Goal: Task Accomplishment & Management: Manage account settings

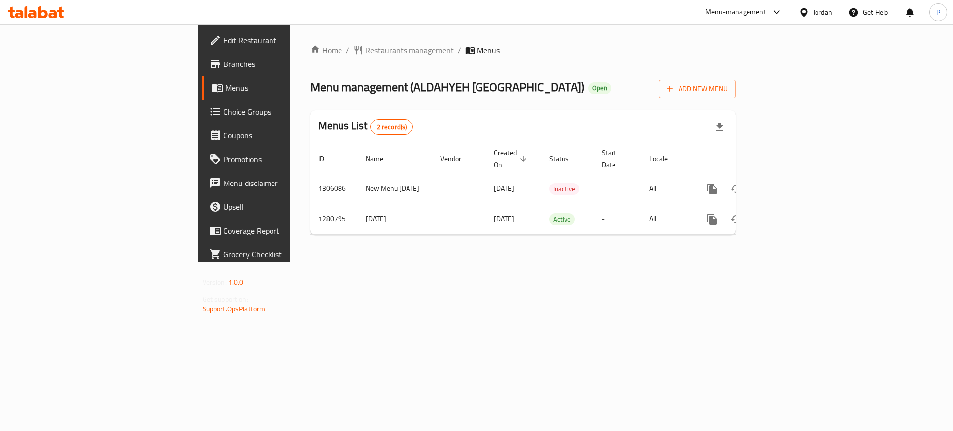
click at [438, 263] on div "Home / Restaurants management / Menus Menu management ( ALDAHYEH [GEOGRAPHIC_DA…" at bounding box center [522, 143] width 465 height 238
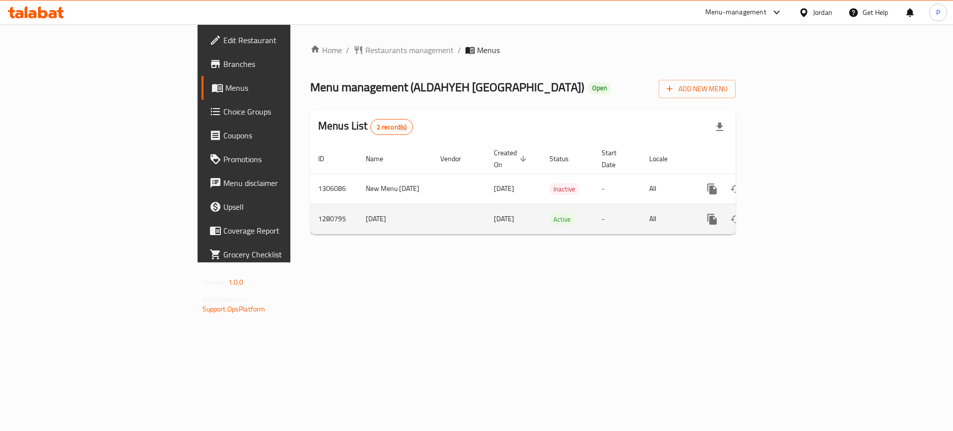
click at [804, 205] on td "enhanced table" at bounding box center [748, 219] width 111 height 30
click at [790, 213] on icon "enhanced table" at bounding box center [784, 219] width 12 height 12
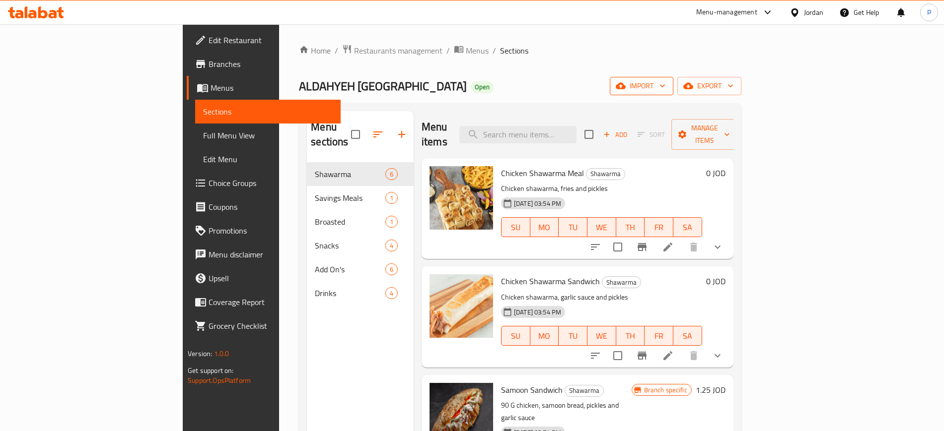
click at [665, 82] on span "import" at bounding box center [642, 86] width 48 height 12
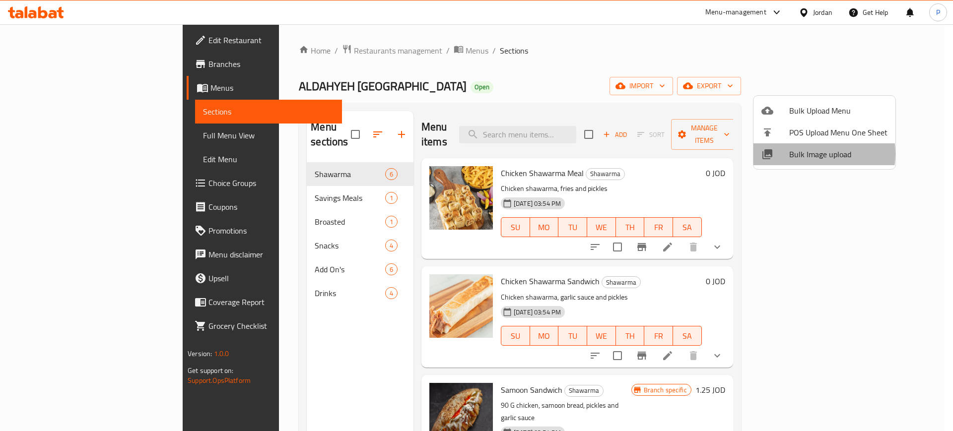
click at [808, 154] on span "Bulk Image upload" at bounding box center [838, 154] width 98 height 12
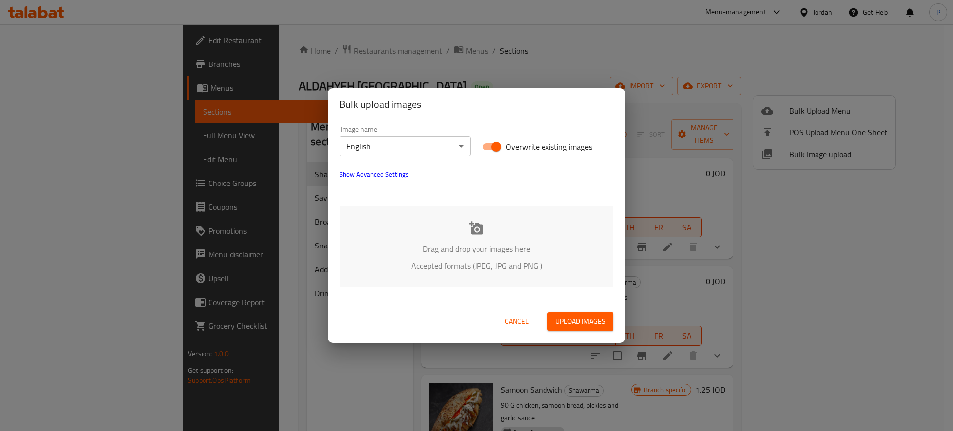
click at [512, 228] on div "Drag and drop your images here Accepted formats (JPEG, JPG and PNG )" at bounding box center [477, 246] width 274 height 81
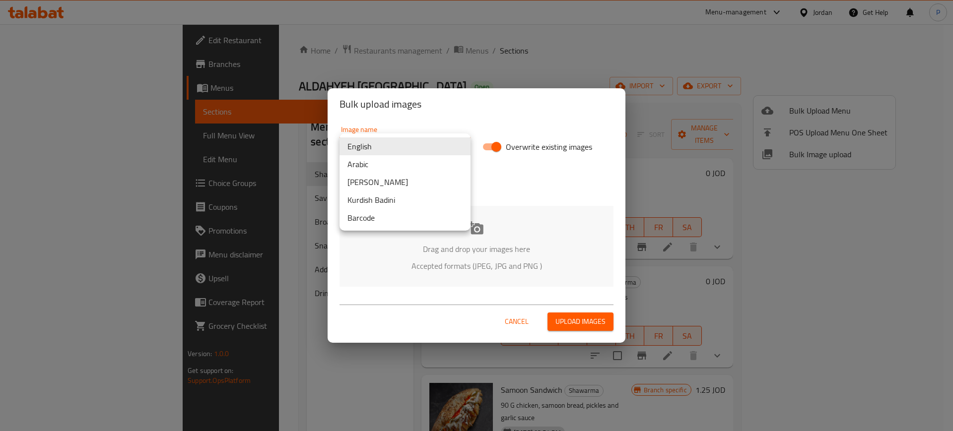
click at [369, 146] on body "​ Menu-management Jordan Get Help P Edit Restaurant Branches Menus Sections Ful…" at bounding box center [476, 227] width 953 height 407
click at [364, 159] on li "Arabic" at bounding box center [405, 164] width 131 height 18
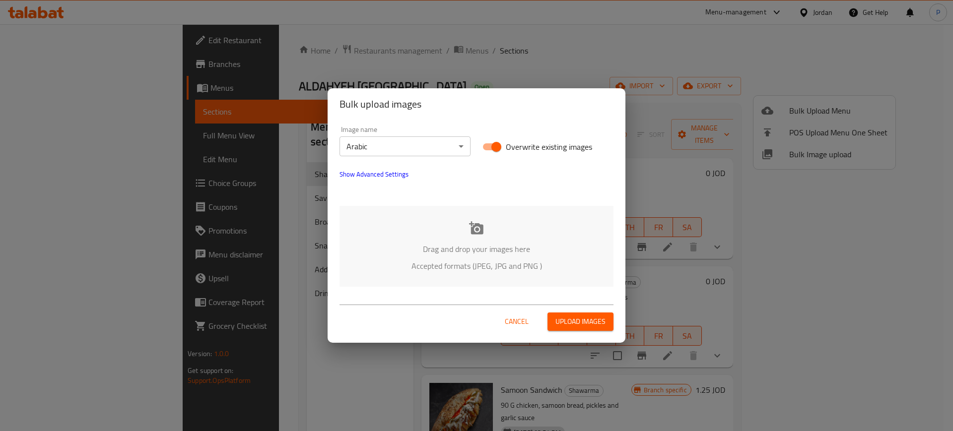
click at [491, 226] on div "Drag and drop your images here Accepted formats (JPEG, JPG and PNG )" at bounding box center [477, 246] width 274 height 81
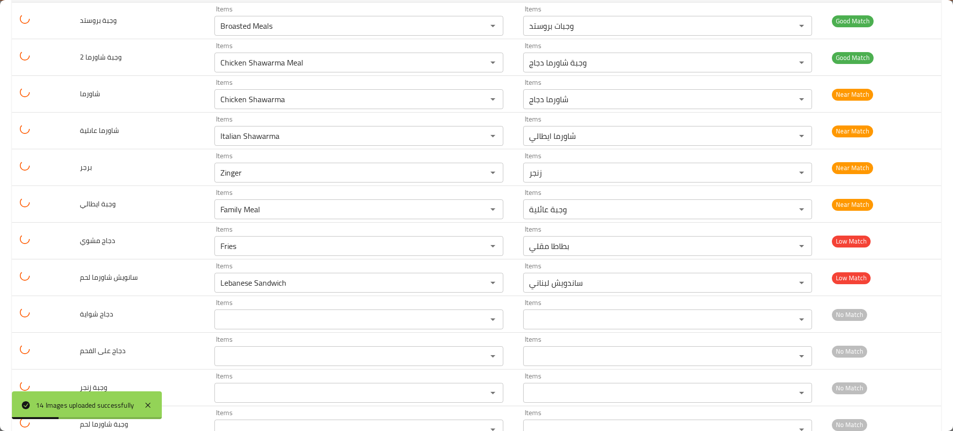
scroll to position [255, 0]
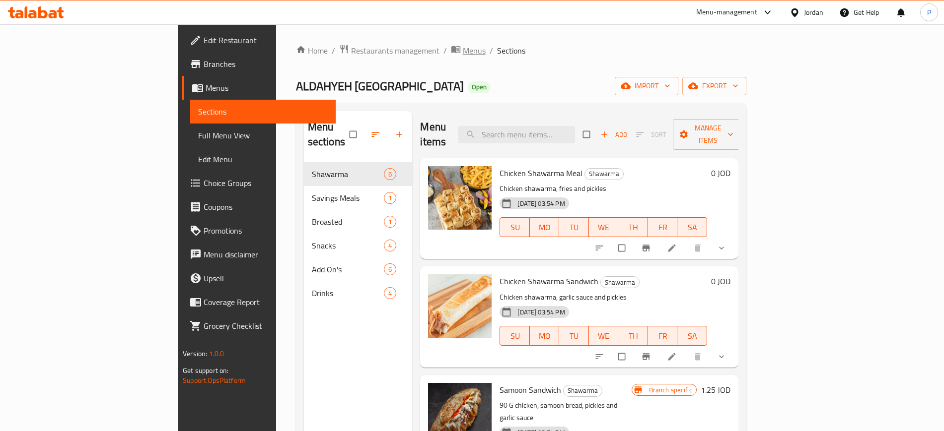
click at [463, 51] on span "Menus" at bounding box center [474, 51] width 23 height 12
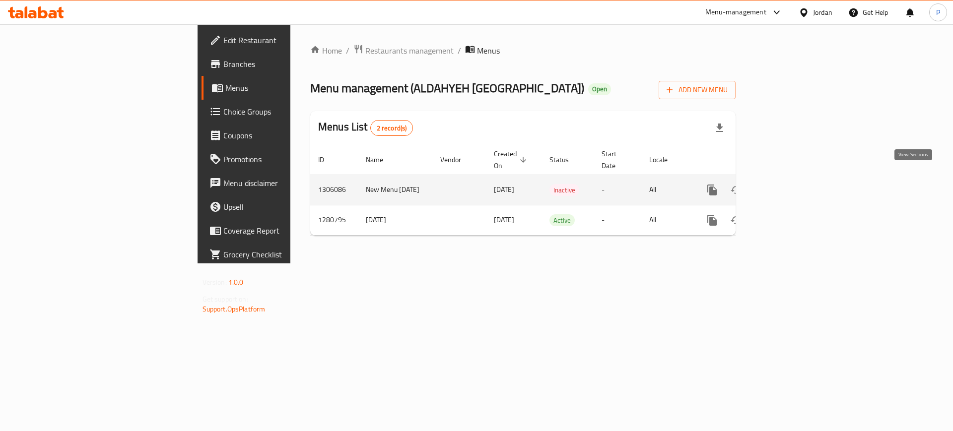
click at [790, 184] on icon "enhanced table" at bounding box center [784, 190] width 12 height 12
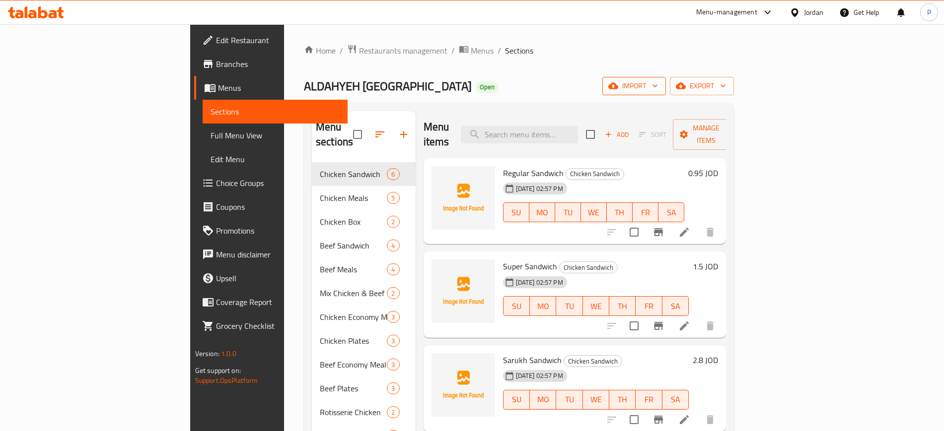
click at [658, 80] on span "import" at bounding box center [634, 86] width 48 height 12
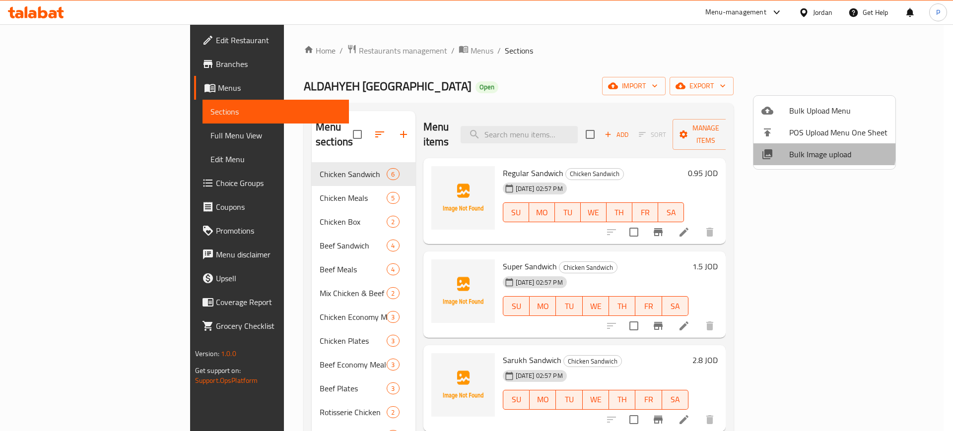
click at [820, 151] on span "Bulk Image upload" at bounding box center [838, 154] width 98 height 12
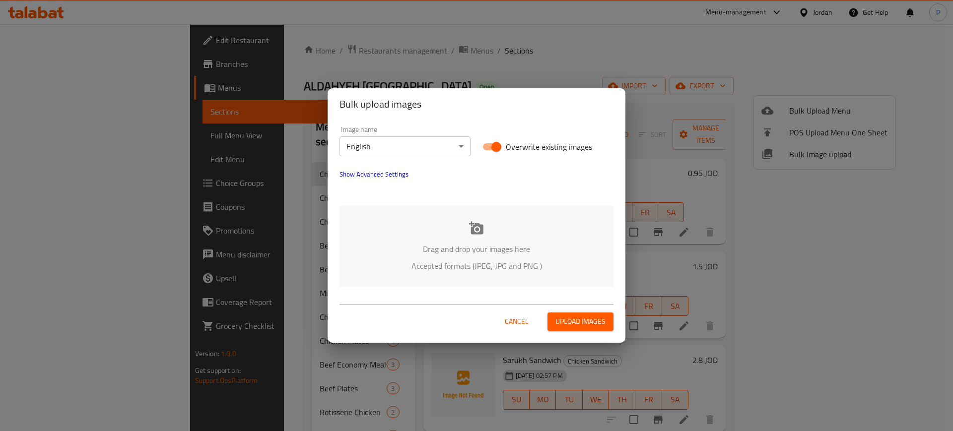
click at [442, 218] on div "Drag and drop your images here Accepted formats (JPEG, JPG and PNG )" at bounding box center [477, 246] width 274 height 81
click at [433, 201] on div "Image name English ​ Overwrite existing images Show Advanced Settings Drag and …" at bounding box center [477, 206] width 298 height 173
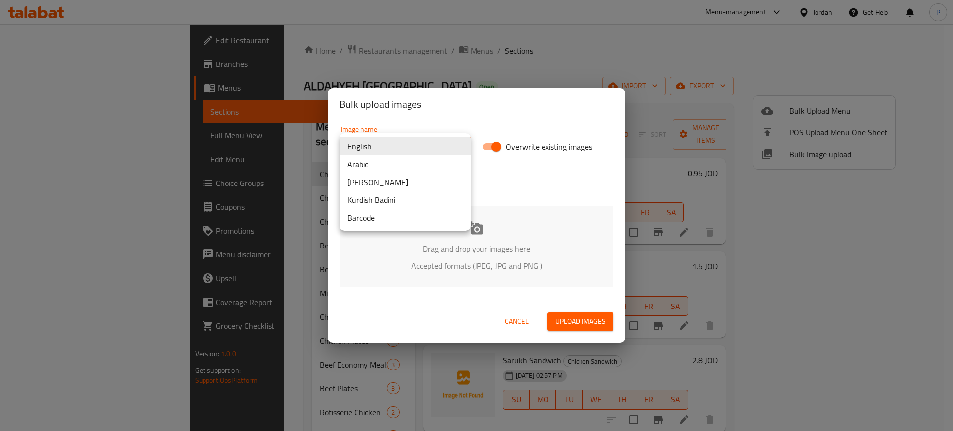
click at [431, 150] on body "​ Menu-management Jordan Get Help P Edit Restaurant Branches Menus Sections Ful…" at bounding box center [476, 227] width 953 height 407
click at [387, 163] on li "Arabic" at bounding box center [405, 164] width 131 height 18
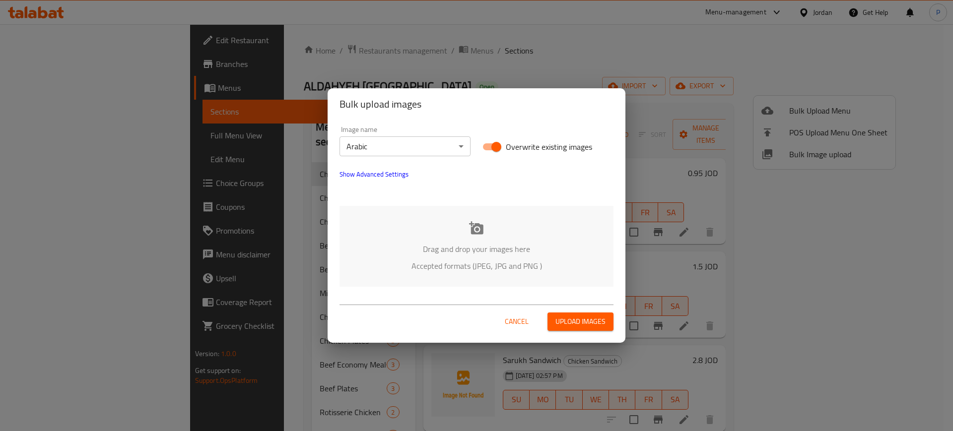
click at [487, 227] on div "Drag and drop your images here Accepted formats (JPEG, JPG and PNG )" at bounding box center [477, 246] width 274 height 81
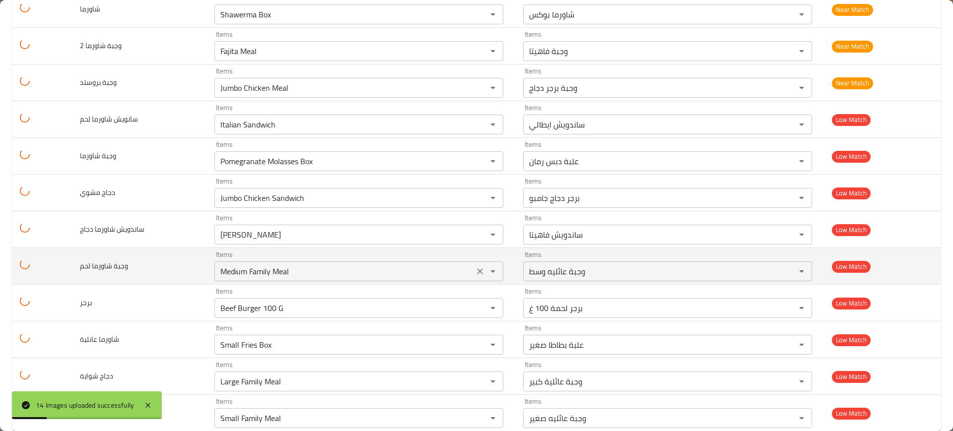
scroll to position [255, 0]
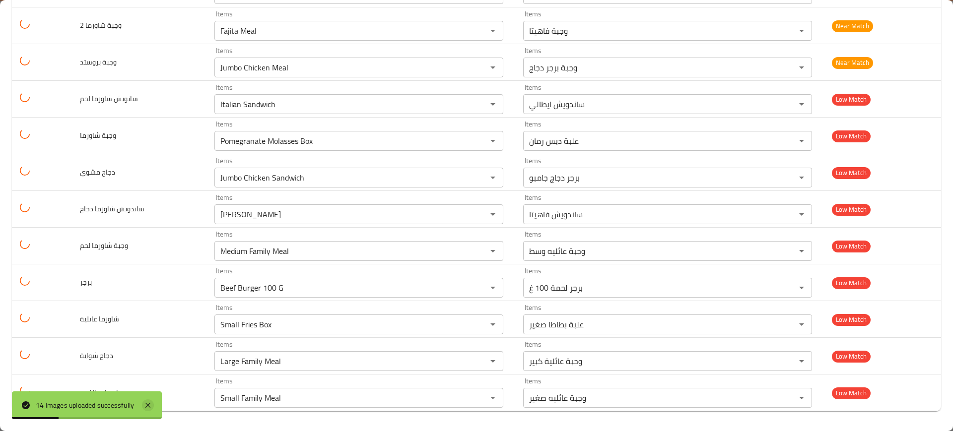
click at [152, 402] on icon at bounding box center [148, 406] width 12 height 12
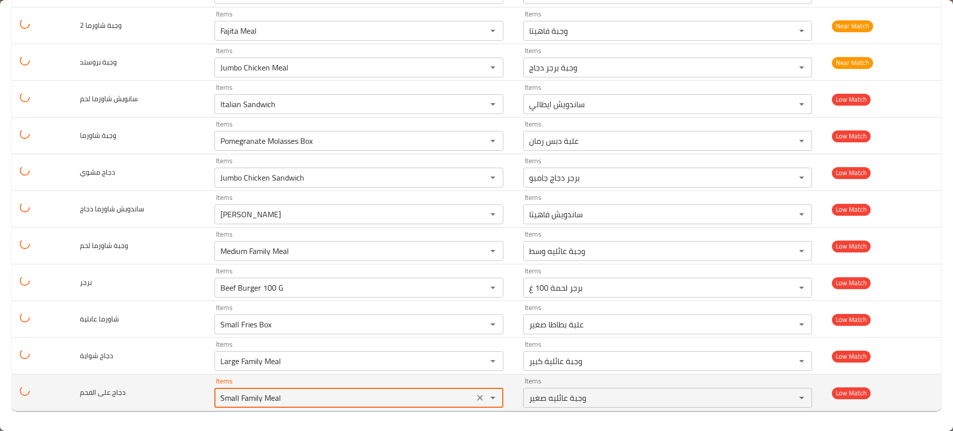
click at [269, 396] on الفحم "Small Family Meal" at bounding box center [344, 398] width 254 height 14
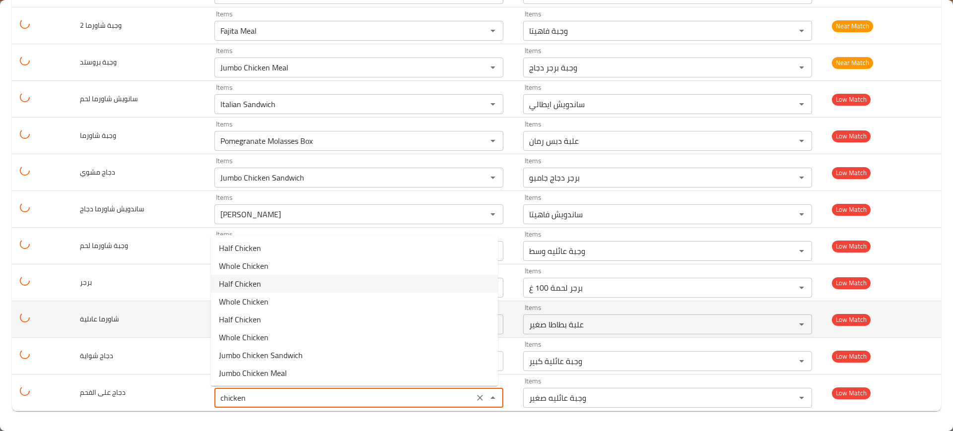
type الفحم "Small Family Meal"
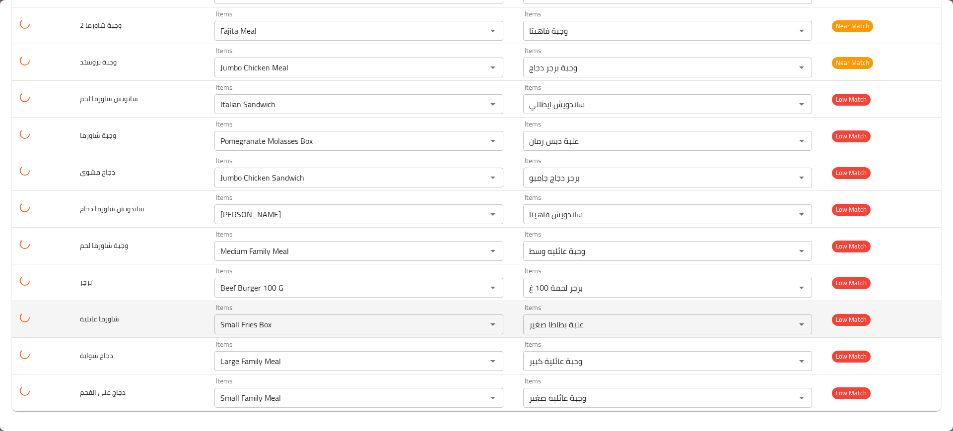
click at [161, 304] on td "شاورما عاىلية" at bounding box center [139, 319] width 135 height 37
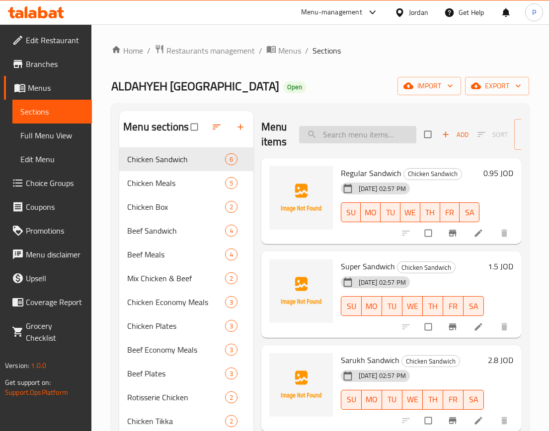
click at [394, 141] on input "search" at bounding box center [357, 134] width 117 height 17
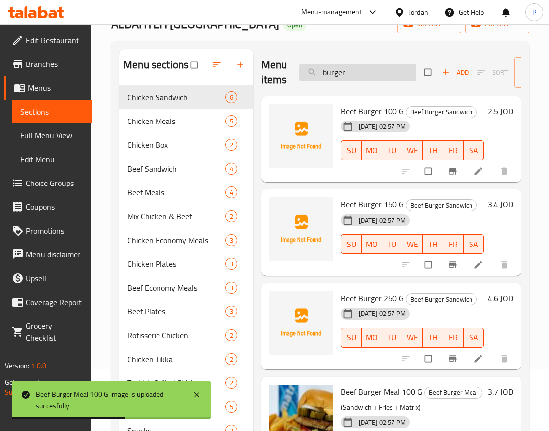
click at [380, 73] on input "burger" at bounding box center [357, 72] width 117 height 17
paste input "دجاج شواية"
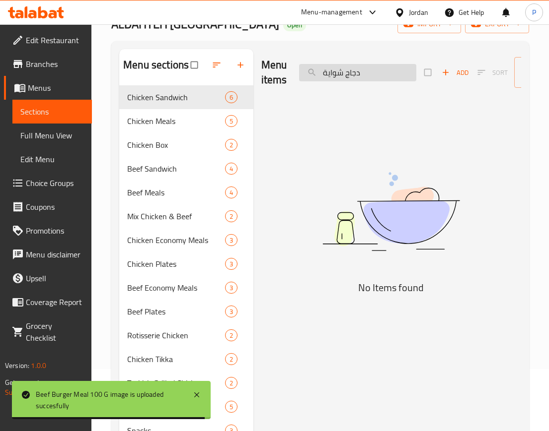
click at [361, 74] on input "دجاج شواية" at bounding box center [357, 72] width 117 height 17
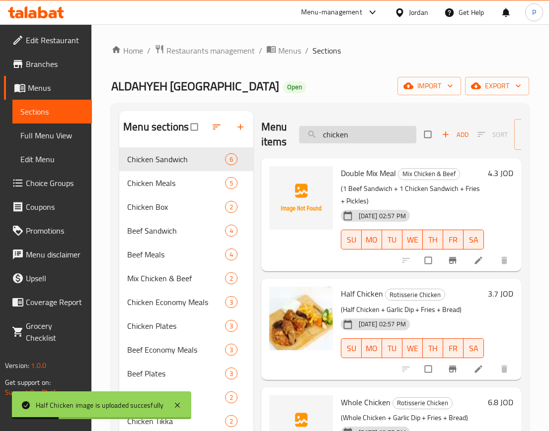
click at [333, 132] on input "chicken" at bounding box center [357, 134] width 117 height 17
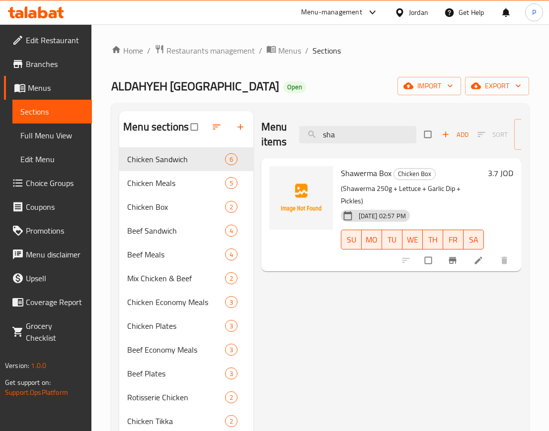
click at [352, 168] on span "Shawerma Box" at bounding box center [366, 173] width 51 height 15
copy span "Shawerma"
click at [351, 132] on input "sha" at bounding box center [357, 134] width 117 height 17
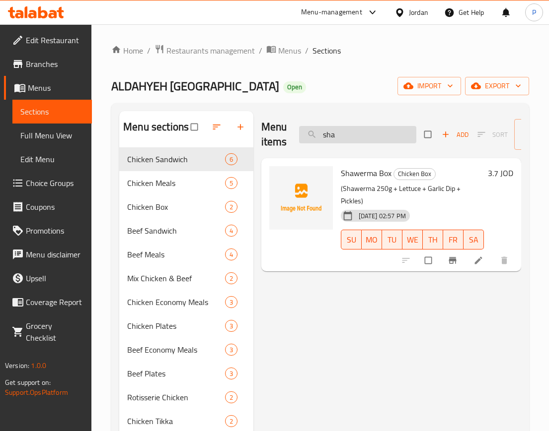
click at [351, 132] on input "sha" at bounding box center [357, 134] width 117 height 17
paste input "Shawerma"
type input "S"
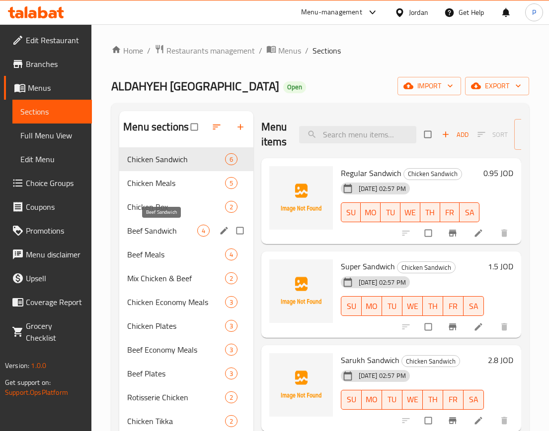
click at [161, 235] on span "Beef Sandwich" at bounding box center [161, 231] width 69 height 12
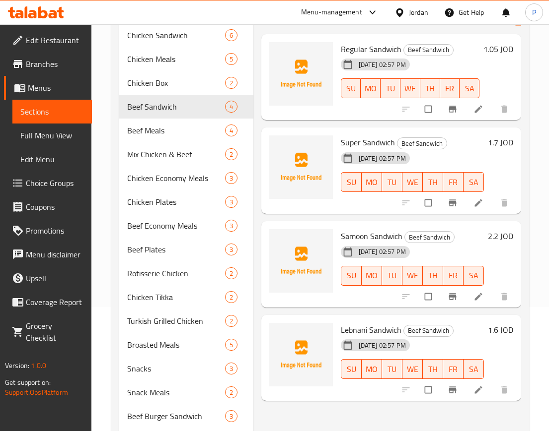
scroll to position [62, 0]
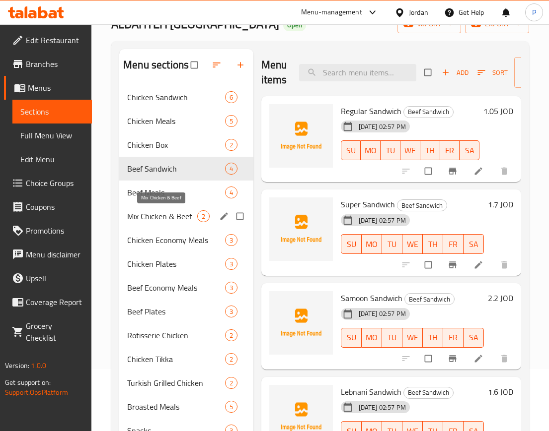
click at [163, 216] on span "Mix Chicken & Beef" at bounding box center [161, 216] width 69 height 12
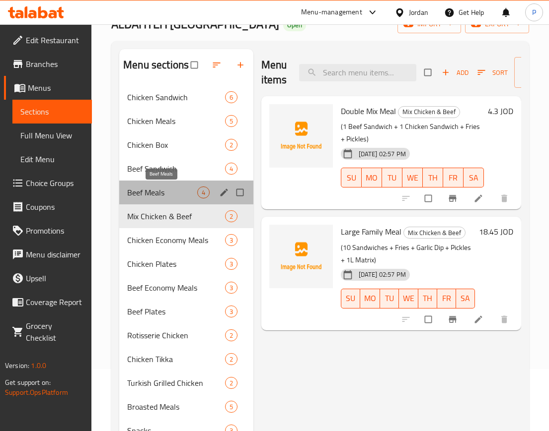
click at [184, 188] on span "Beef Meals" at bounding box center [161, 193] width 69 height 12
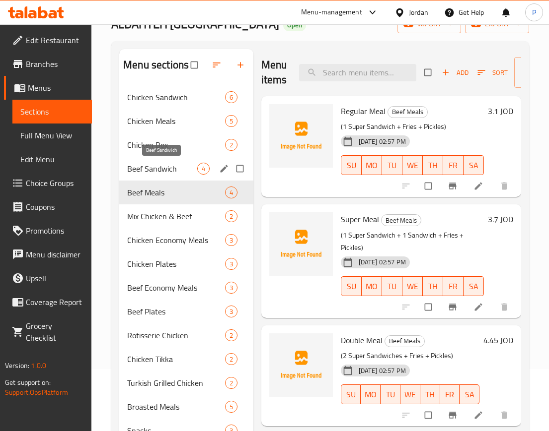
click at [185, 169] on span "Beef Sandwich" at bounding box center [161, 169] width 69 height 12
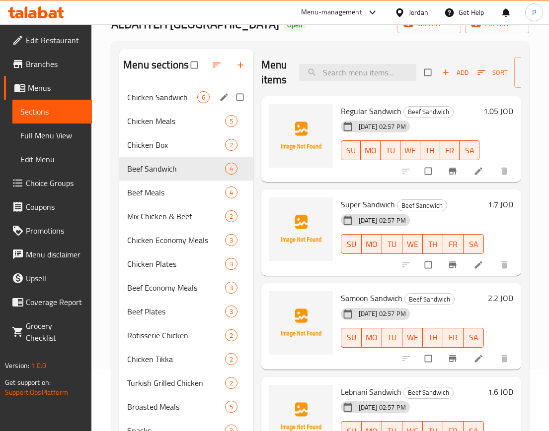
click at [195, 88] on div "Chicken Sandwich 6" at bounding box center [186, 97] width 134 height 24
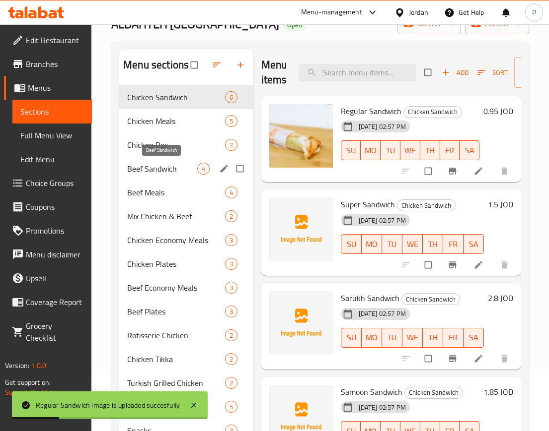
click at [180, 167] on span "Beef Sandwich" at bounding box center [161, 169] width 69 height 12
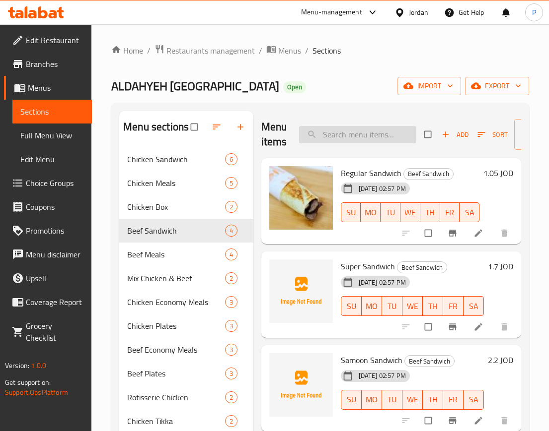
click at [365, 136] on input "search" at bounding box center [357, 134] width 117 height 17
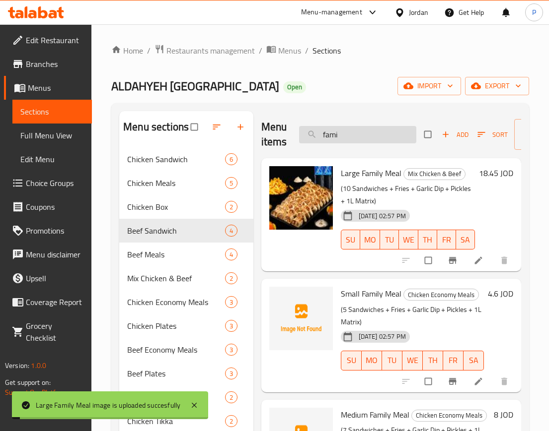
click at [374, 137] on input "fami" at bounding box center [357, 134] width 117 height 17
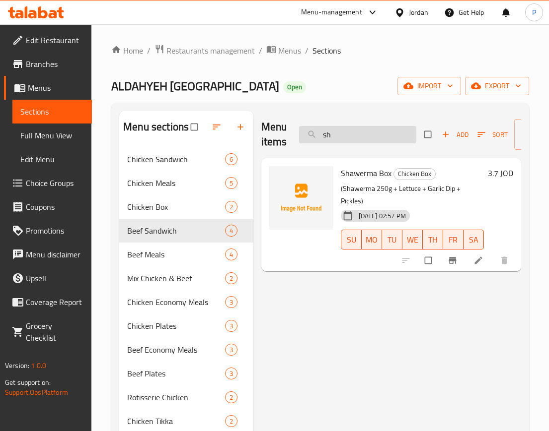
click at [374, 134] on input "sh" at bounding box center [357, 134] width 117 height 17
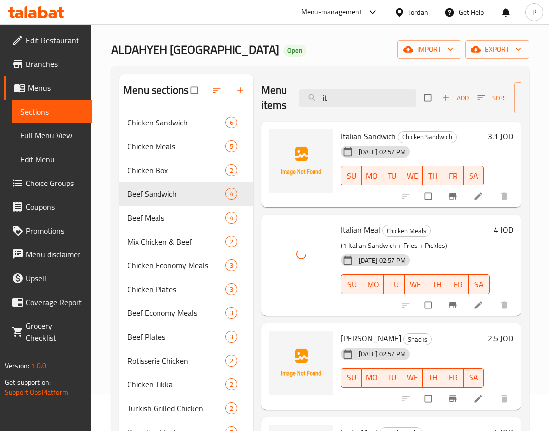
scroll to position [62, 0]
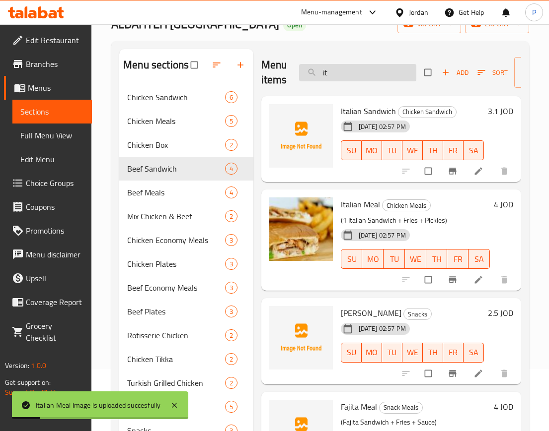
click at [397, 70] on input "it" at bounding box center [357, 72] width 117 height 17
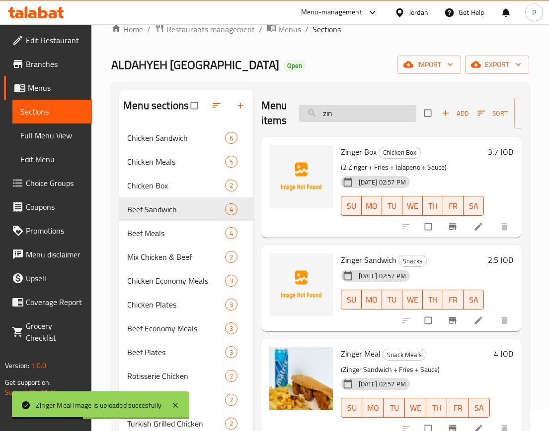
scroll to position [0, 0]
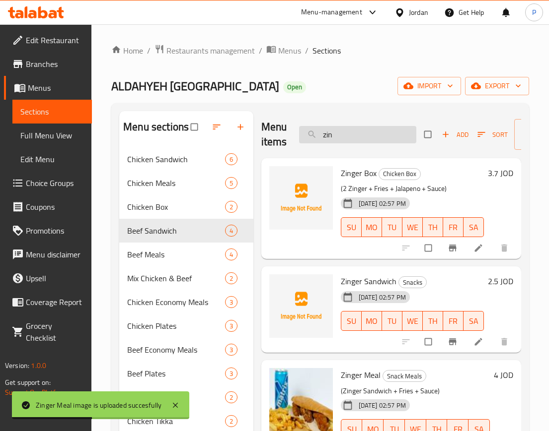
click at [360, 134] on input "zin" at bounding box center [357, 134] width 117 height 17
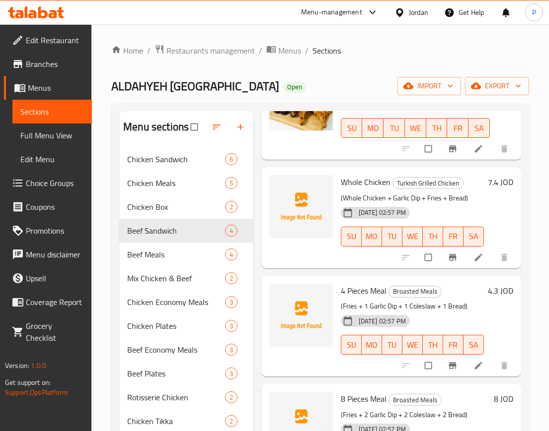
scroll to position [621, 0]
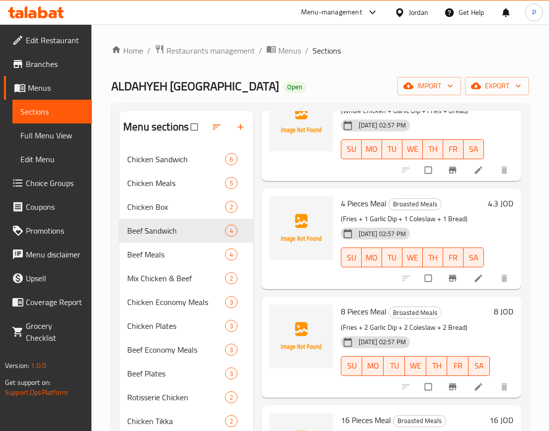
type input "br"
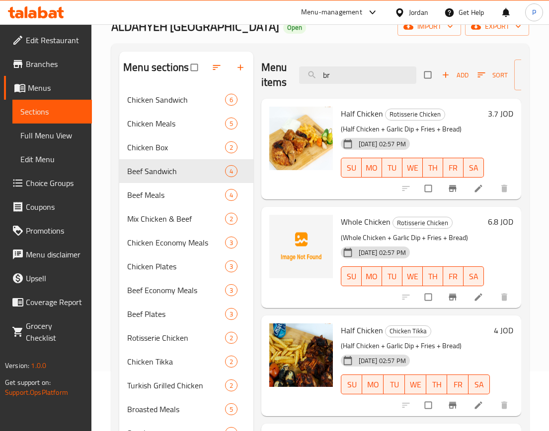
scroll to position [0, 0]
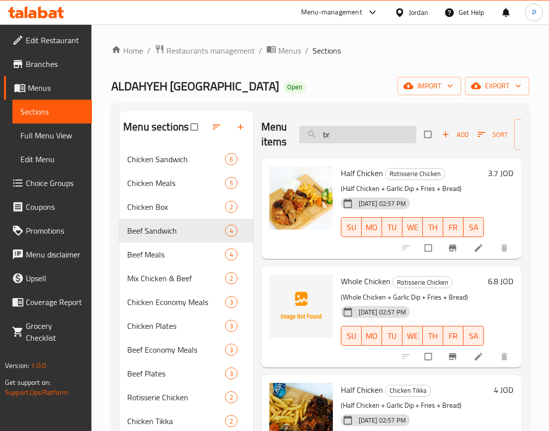
click at [344, 133] on input "br" at bounding box center [357, 134] width 117 height 17
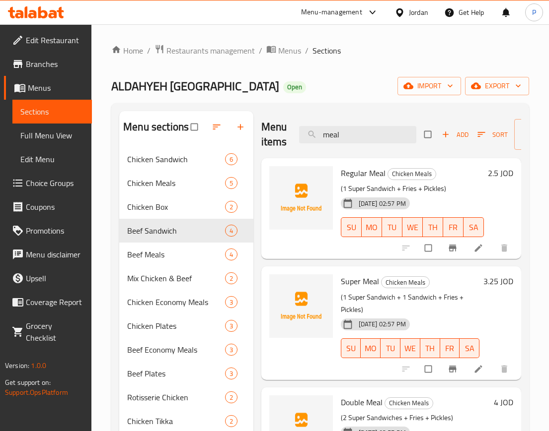
type input "meal"
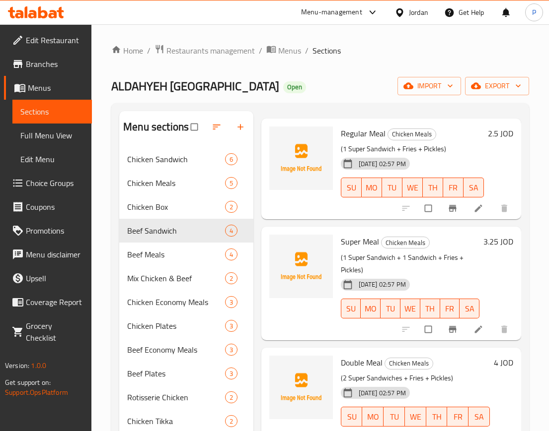
scroll to position [62, 0]
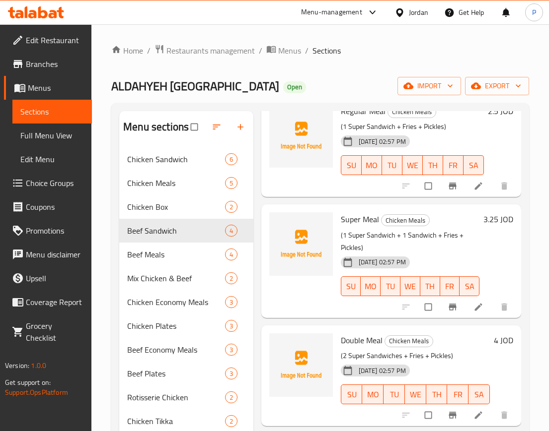
click at [395, 186] on div at bounding box center [456, 186] width 122 height 22
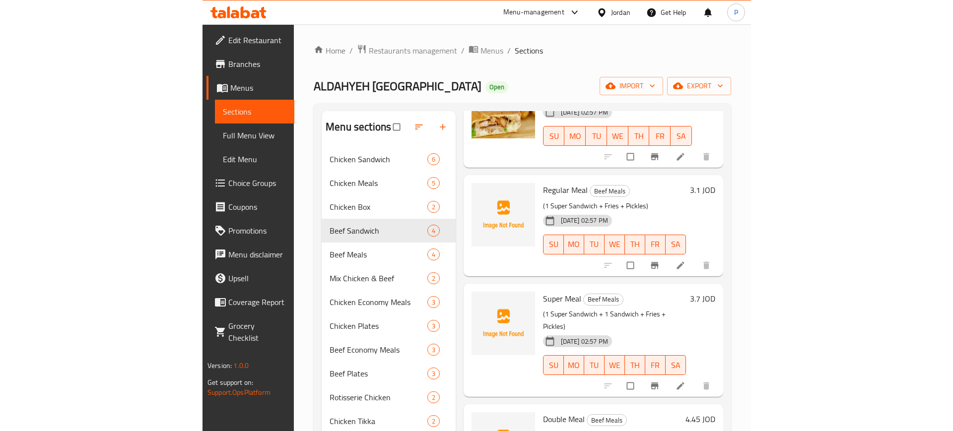
scroll to position [558, 0]
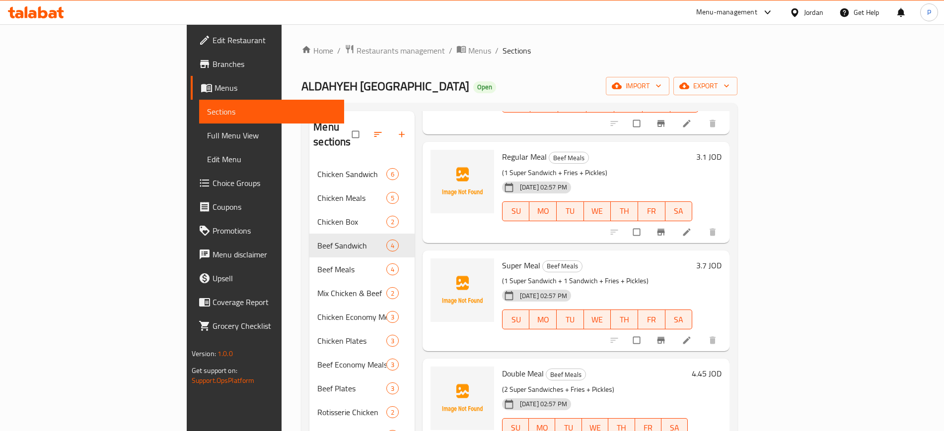
click at [207, 135] on span "Full Menu View" at bounding box center [271, 136] width 129 height 12
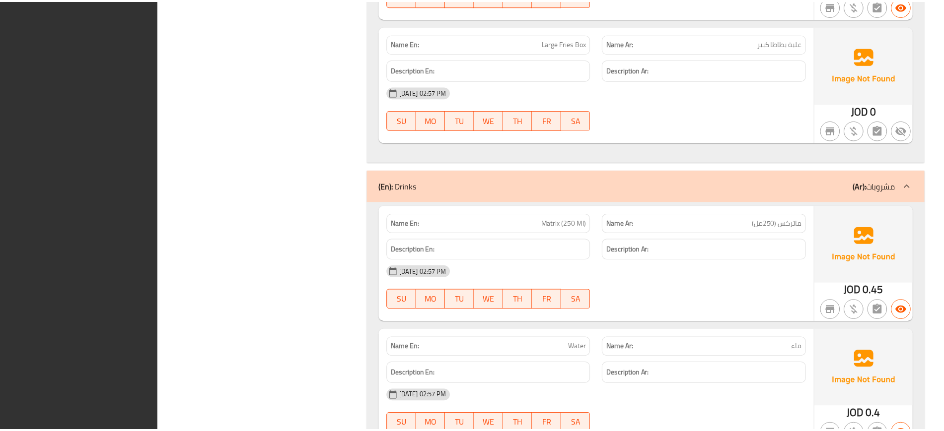
scroll to position [9671, 0]
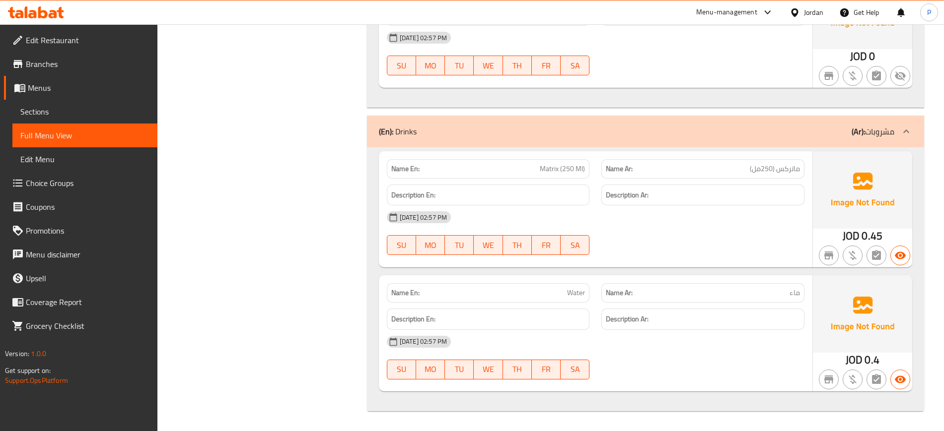
click at [805, 10] on div "Jordan" at bounding box center [813, 12] width 19 height 11
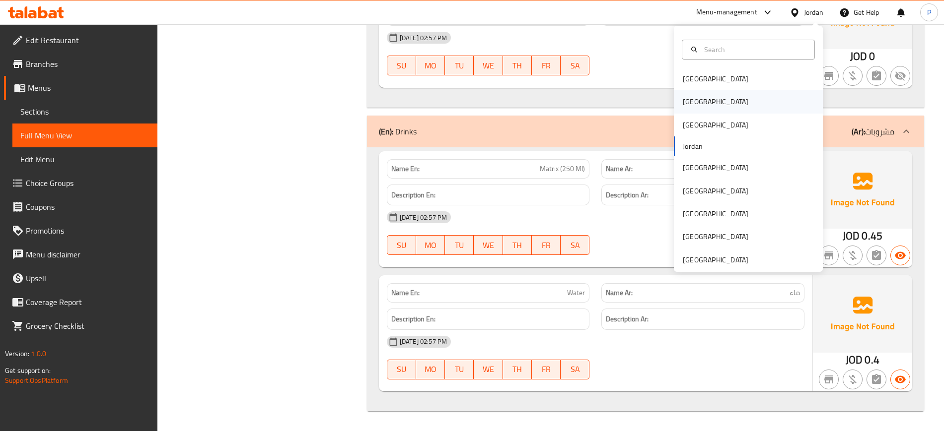
click at [693, 100] on div "[GEOGRAPHIC_DATA]" at bounding box center [715, 101] width 81 height 23
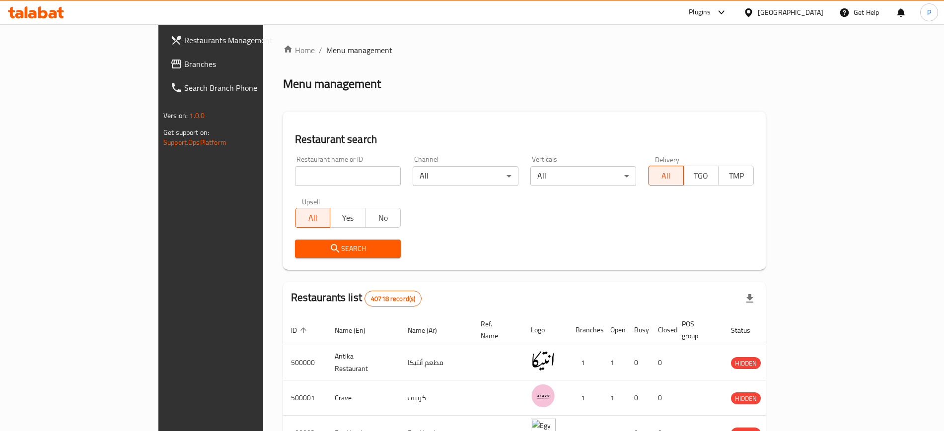
click at [314, 174] on input "search" at bounding box center [348, 176] width 106 height 20
paste input "Amorino"
type input "Amorino"
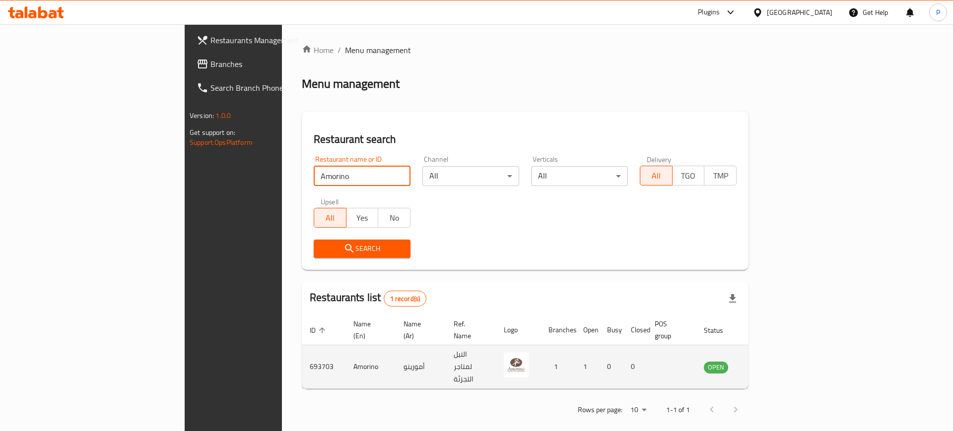
click at [782, 362] on td "enhanced table" at bounding box center [765, 368] width 34 height 44
click at [768, 361] on icon "enhanced table" at bounding box center [762, 367] width 12 height 12
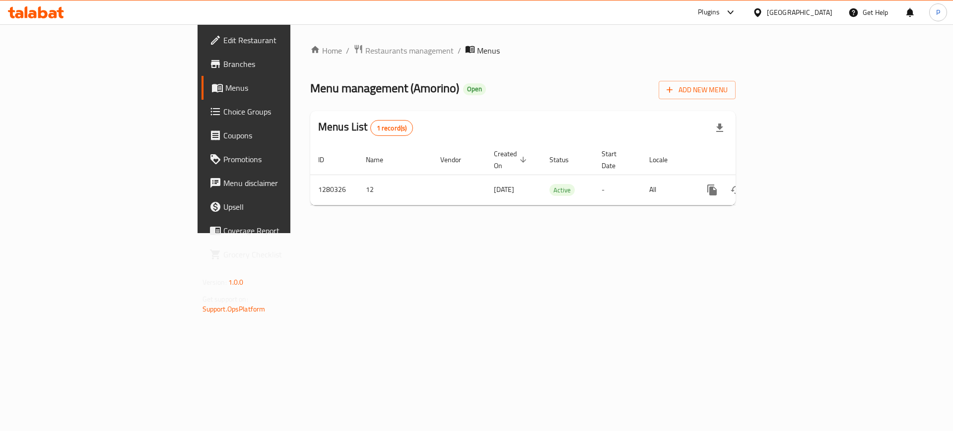
click at [402, 233] on div "Home / Restaurants management / Menus Menu management ( Amorino ) Open Add New …" at bounding box center [522, 128] width 465 height 209
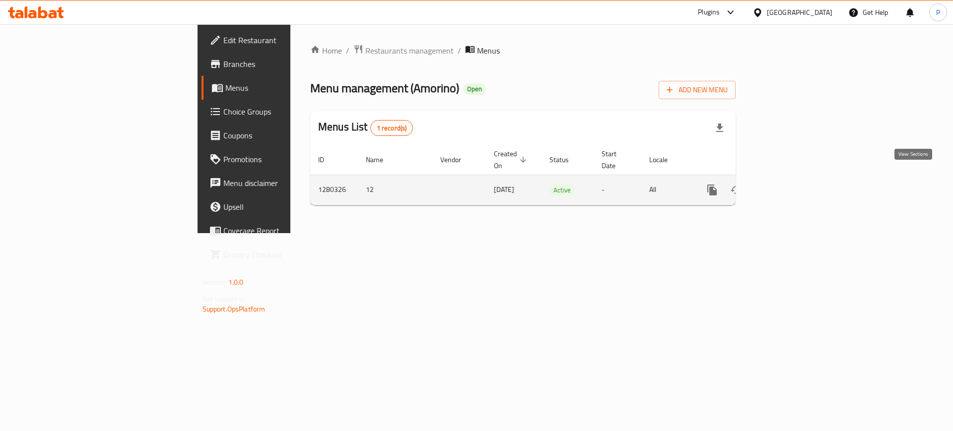
click at [796, 178] on link "enhanced table" at bounding box center [784, 190] width 24 height 24
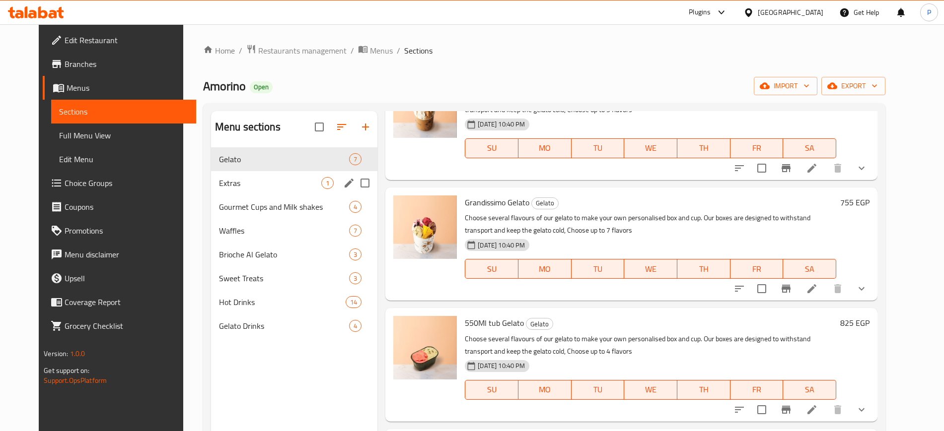
click at [234, 179] on span "Extras" at bounding box center [270, 183] width 102 height 12
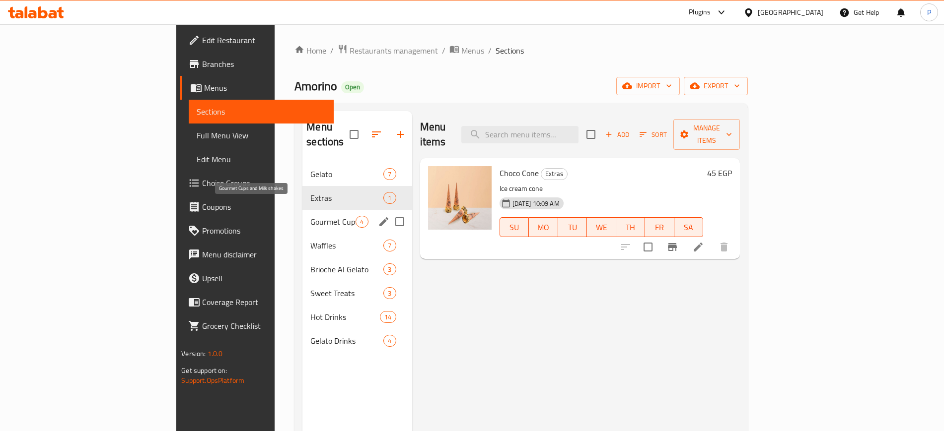
drag, startPoint x: 266, startPoint y: 211, endPoint x: 273, endPoint y: 211, distance: 7.4
click at [310, 216] on span "Gourmet Cups and Milk shakes" at bounding box center [332, 222] width 45 height 12
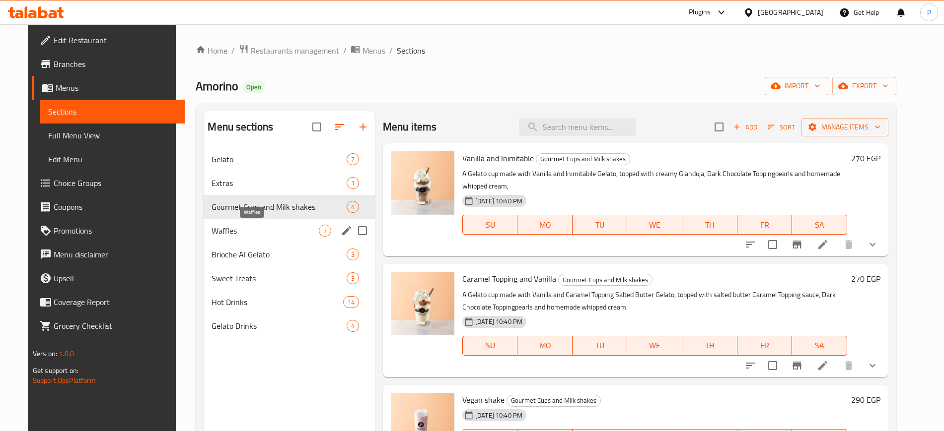
click at [261, 233] on span "Waffles" at bounding box center [264, 231] width 107 height 12
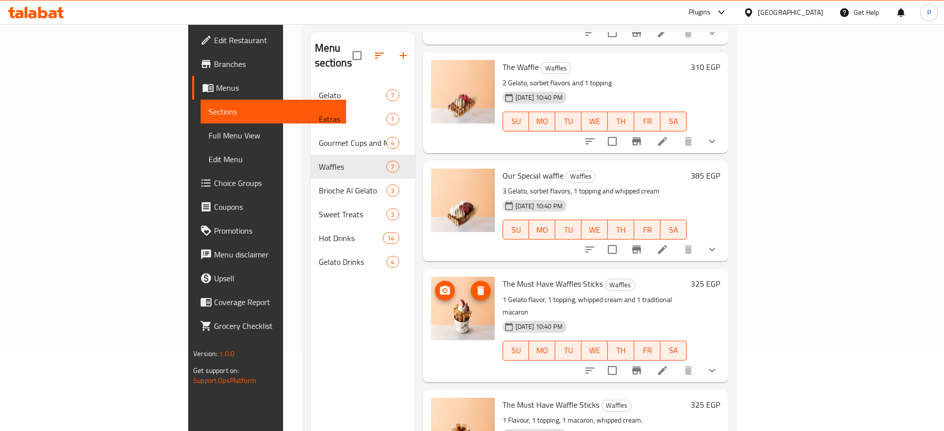
scroll to position [139, 0]
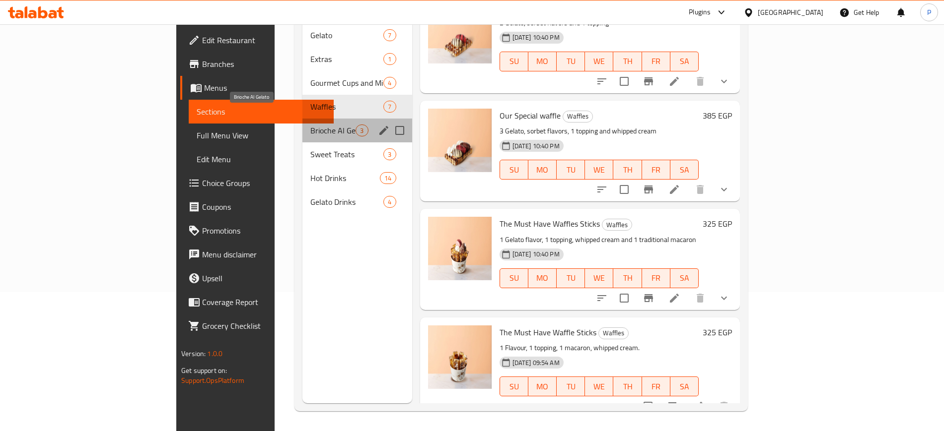
click at [310, 125] on span "Brioche Al Gelato" at bounding box center [332, 131] width 45 height 12
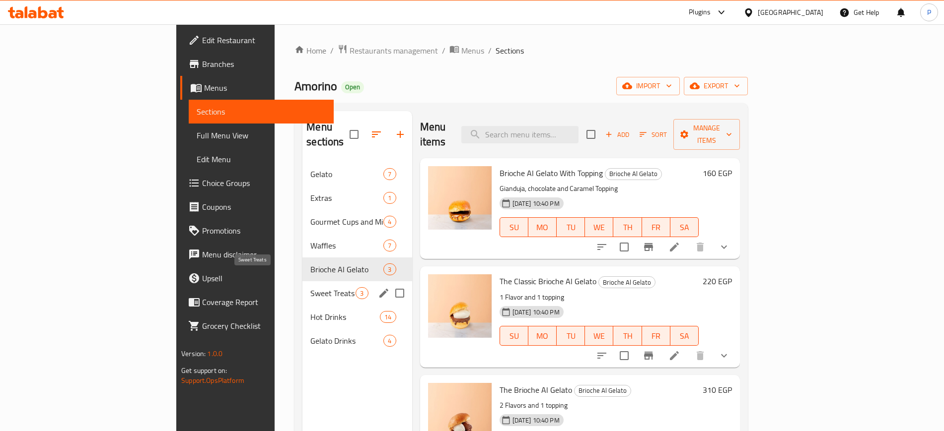
click at [310, 287] on span "Sweet Treats" at bounding box center [332, 293] width 45 height 12
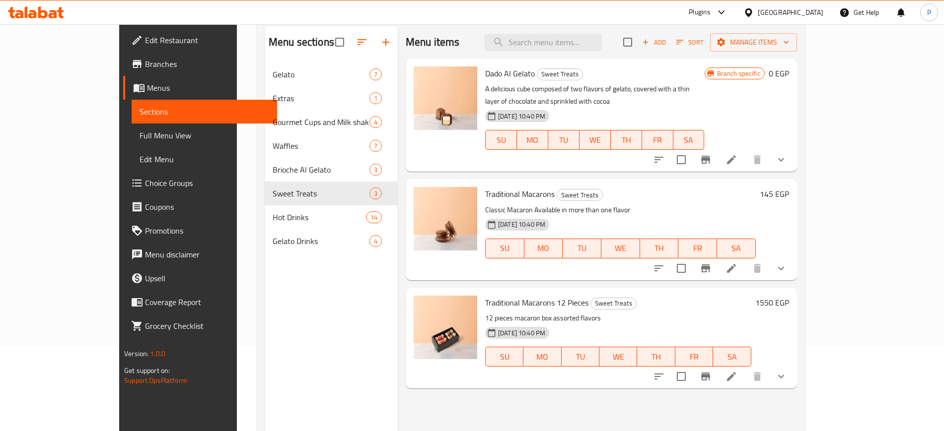
scroll to position [139, 0]
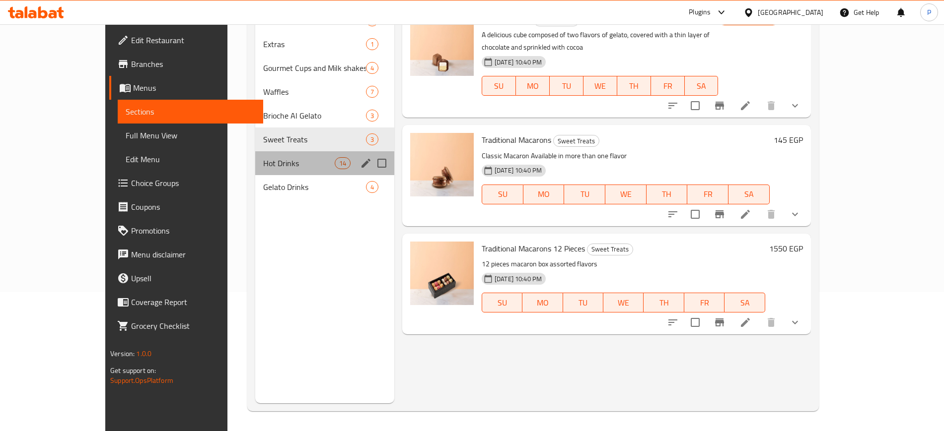
click at [255, 170] on div "Hot Drinks 14" at bounding box center [324, 163] width 139 height 24
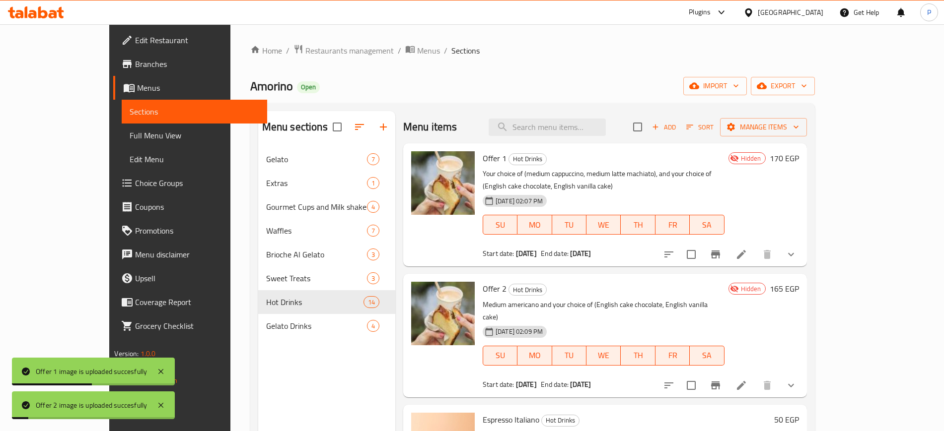
click at [726, 91] on div "Amorino Open import export" at bounding box center [532, 86] width 564 height 18
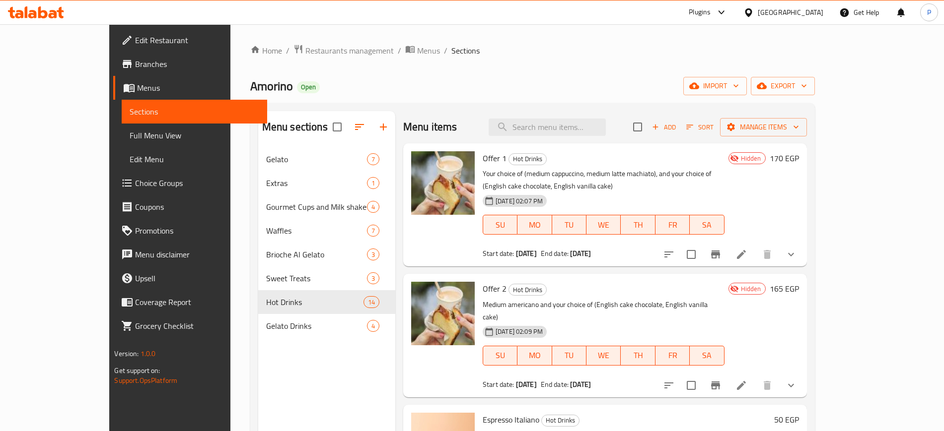
click at [813, 11] on div "[GEOGRAPHIC_DATA]" at bounding box center [791, 12] width 66 height 11
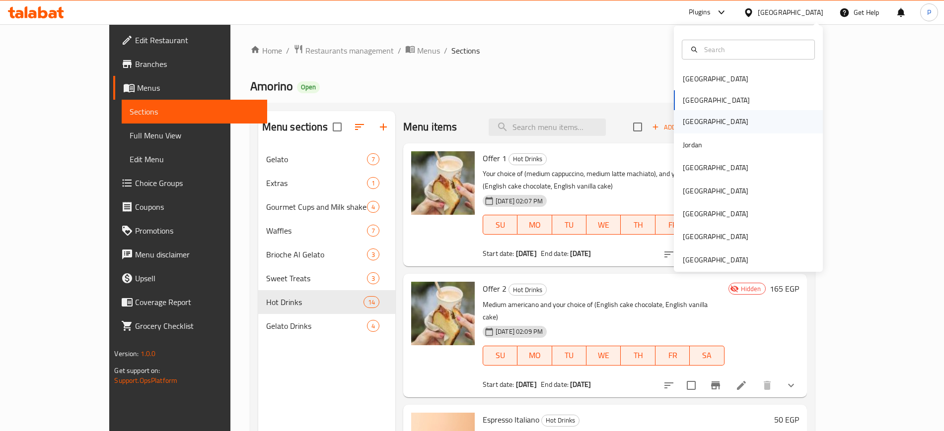
click at [690, 125] on div "[GEOGRAPHIC_DATA]" at bounding box center [715, 121] width 81 height 23
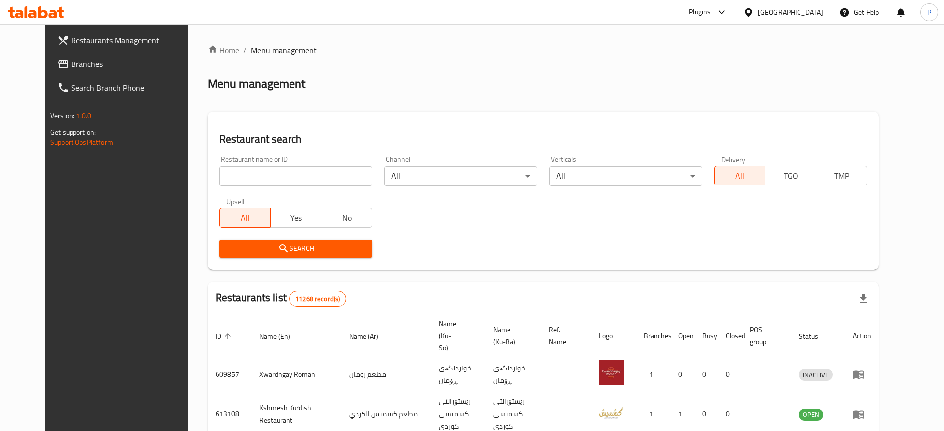
click at [282, 177] on input "search" at bounding box center [295, 176] width 153 height 20
paste input "O2 Shawarma"
type input "O2 Shawarma"
click button "Search" at bounding box center [295, 249] width 153 height 18
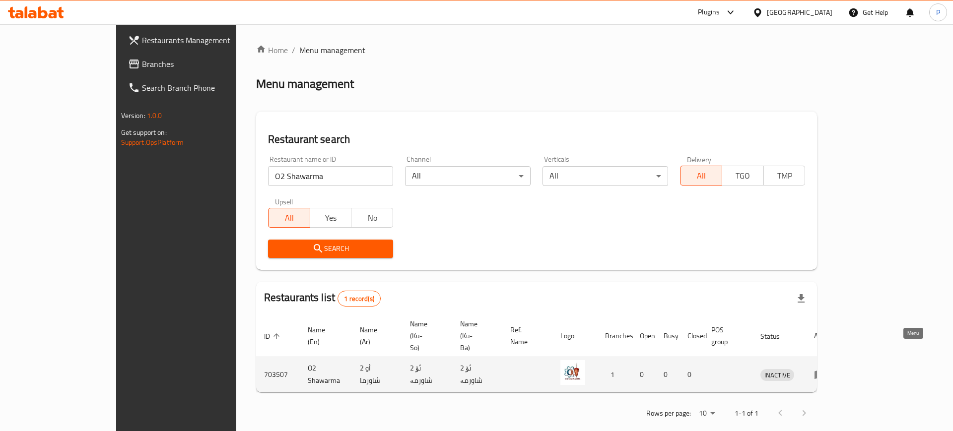
click at [826, 369] on icon "enhanced table" at bounding box center [820, 375] width 12 height 12
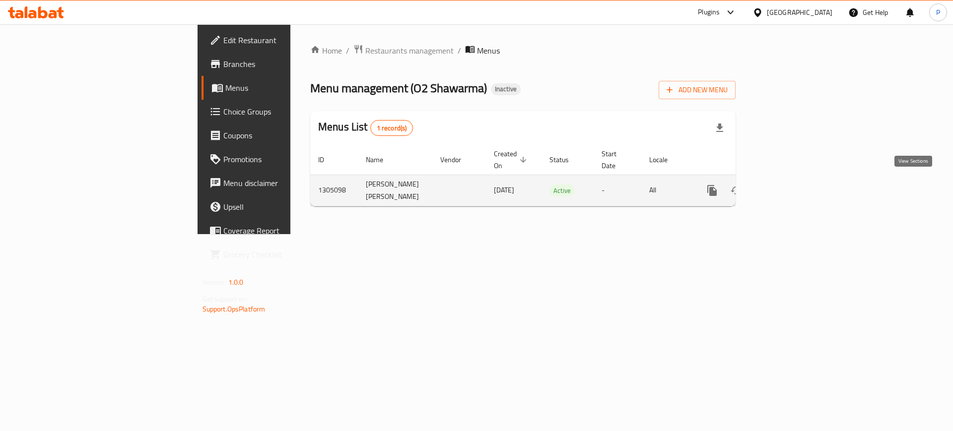
click at [796, 193] on link "enhanced table" at bounding box center [784, 191] width 24 height 24
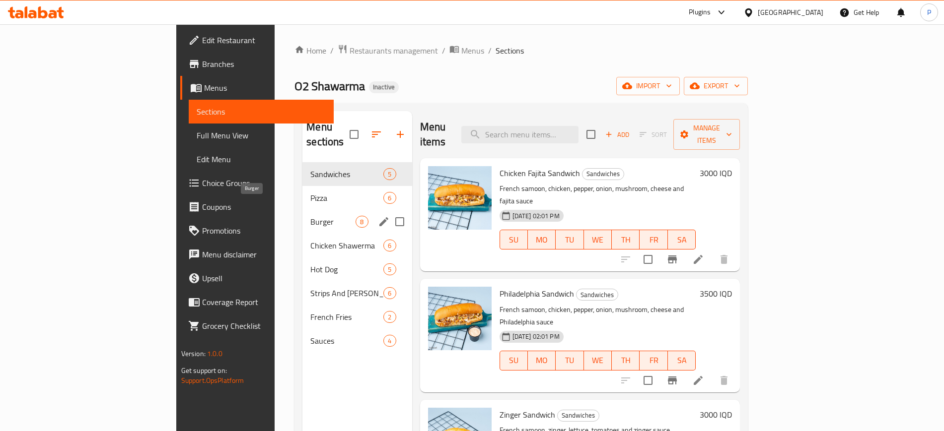
click at [310, 216] on span "Burger" at bounding box center [332, 222] width 45 height 12
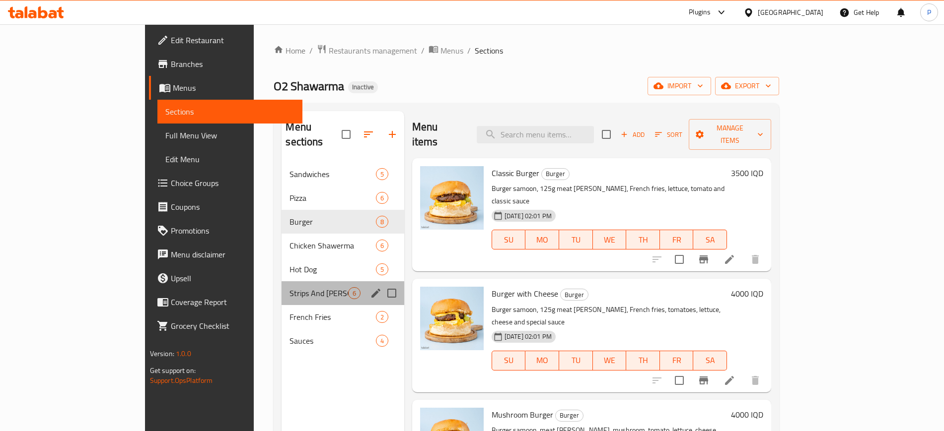
click at [281, 281] on div "Strips And [PERSON_NAME] 6" at bounding box center [342, 293] width 122 height 24
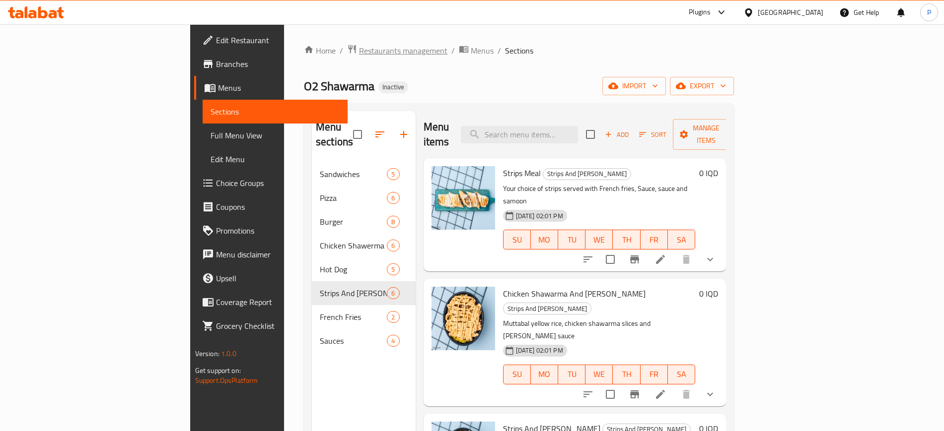
click at [359, 49] on span "Restaurants management" at bounding box center [403, 51] width 88 height 12
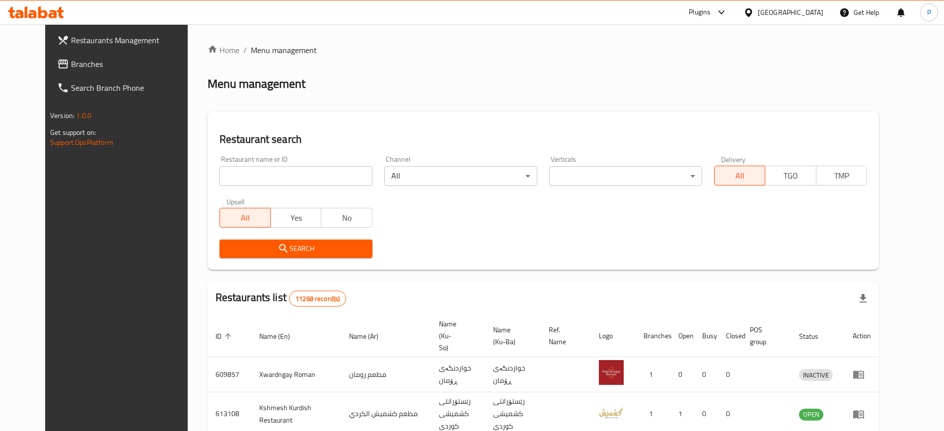
click at [261, 178] on input "search" at bounding box center [295, 176] width 153 height 20
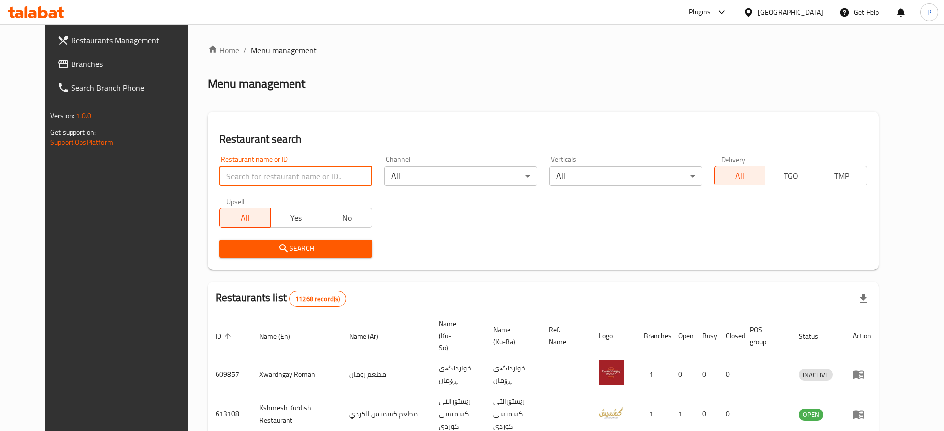
paste input "Italian Restaurant"
type input "Italian Restaurant"
click button "Search" at bounding box center [295, 249] width 153 height 18
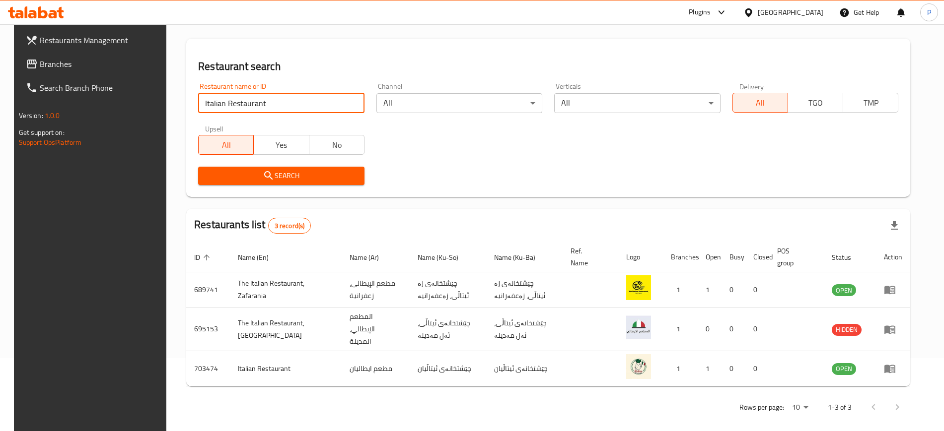
scroll to position [73, 0]
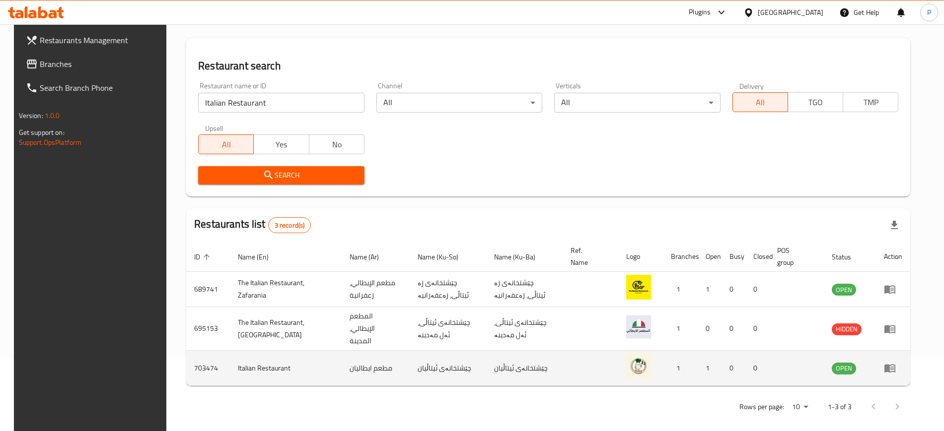
click at [895, 365] on icon "enhanced table" at bounding box center [889, 369] width 11 height 8
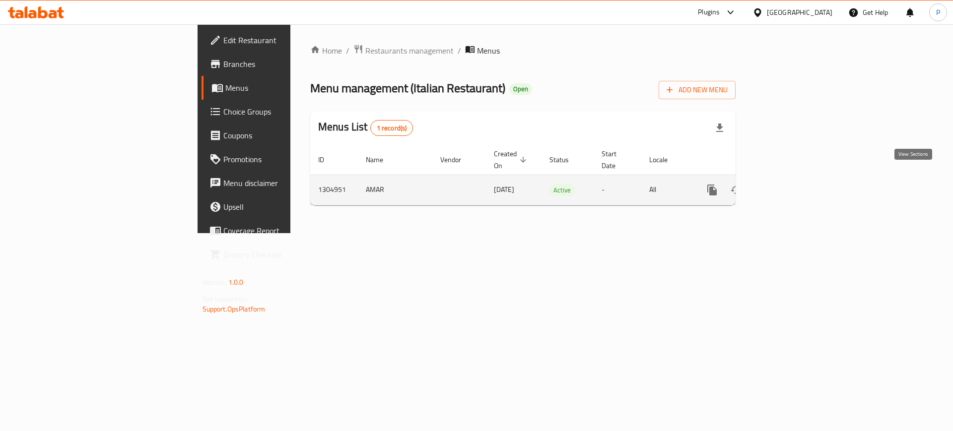
click at [796, 178] on link "enhanced table" at bounding box center [784, 190] width 24 height 24
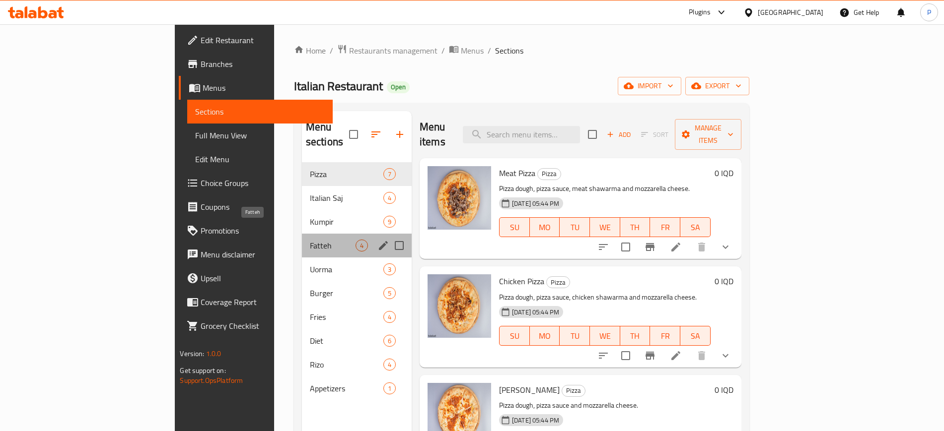
click at [310, 240] on span "Fatteh" at bounding box center [333, 246] width 46 height 12
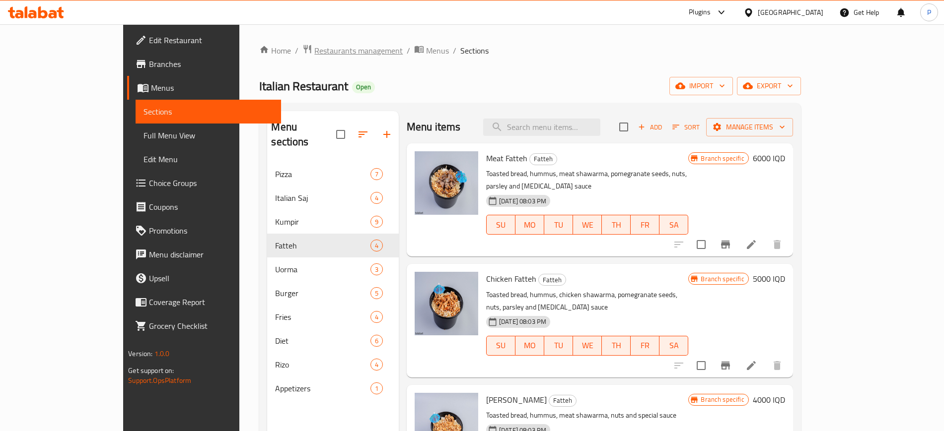
click at [314, 45] on span "Restaurants management" at bounding box center [358, 51] width 88 height 12
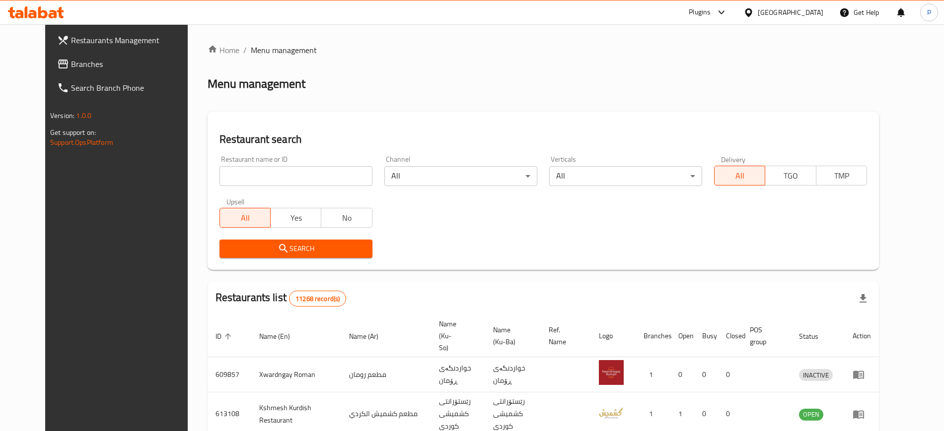
click at [260, 175] on input "search" at bounding box center [295, 176] width 153 height 20
paste input "Meeting restaurant"
type input "Meeting restaurant"
click button "Search" at bounding box center [295, 249] width 153 height 18
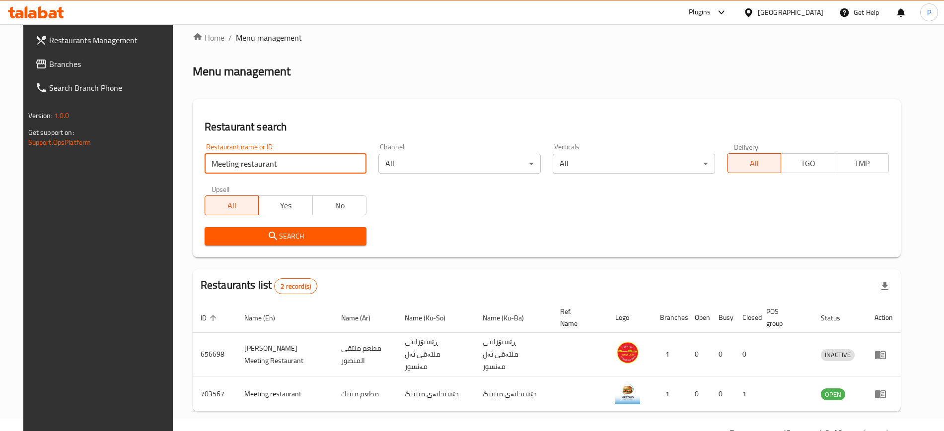
scroll to position [38, 0]
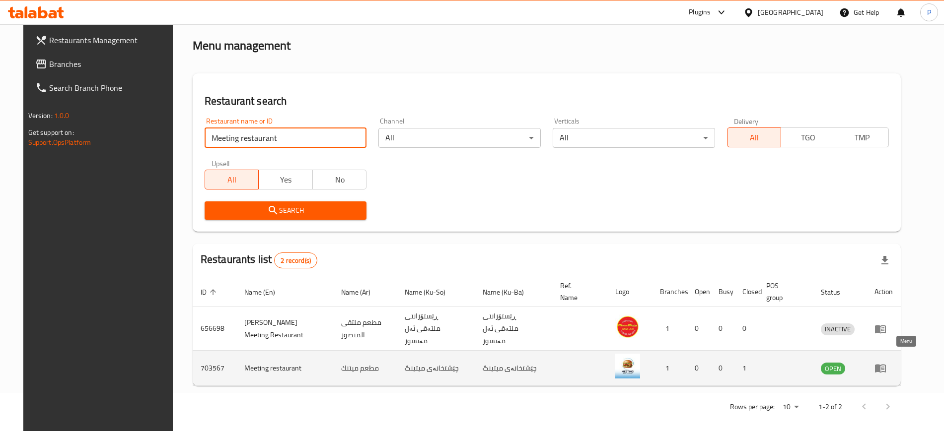
click at [886, 365] on icon "enhanced table" at bounding box center [880, 369] width 11 height 8
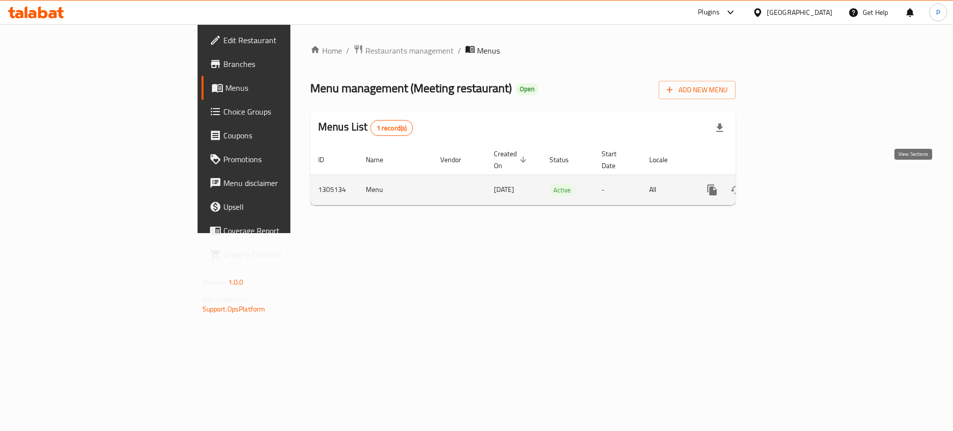
click at [796, 182] on link "enhanced table" at bounding box center [784, 190] width 24 height 24
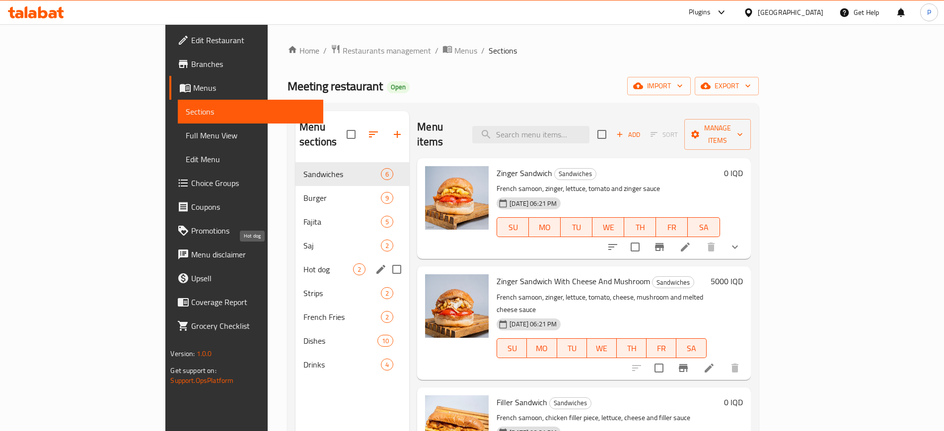
click at [303, 264] on span "Hot dog" at bounding box center [328, 270] width 50 height 12
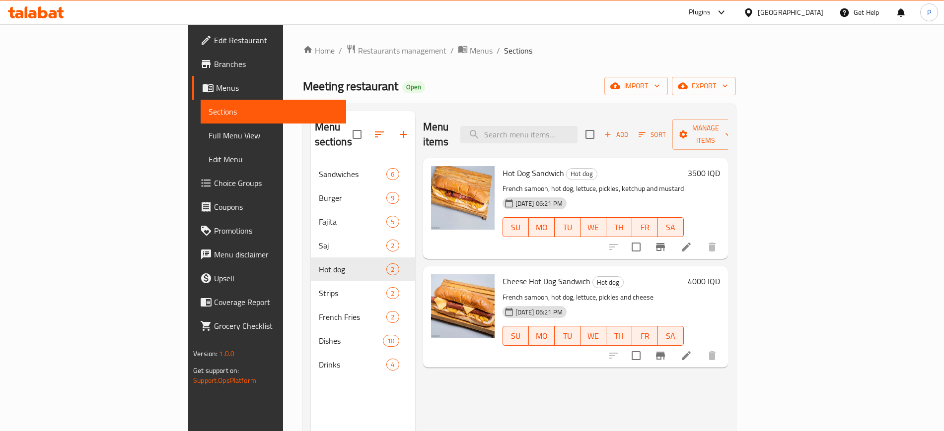
click at [568, 109] on div "Menu sections Sandwiches 6 Burger 9 Fajita 5 Saj 2 Hot dog 2 Strips 2 French Fr…" at bounding box center [519, 326] width 433 height 447
click at [577, 126] on input "search" at bounding box center [518, 134] width 117 height 17
paste input "Organic Sip"
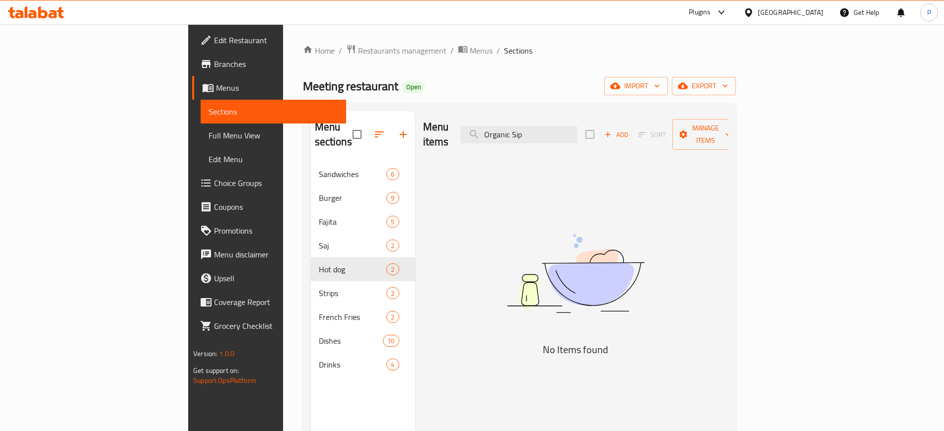
type input "Organic Sip"
drag, startPoint x: 284, startPoint y: 63, endPoint x: 287, endPoint y: 51, distance: 12.8
click at [303, 63] on div "Home / Restaurants management / Menus / Sections Meeting restaurant Open import…" at bounding box center [519, 297] width 433 height 506
click at [358, 53] on span "Restaurants management" at bounding box center [402, 51] width 88 height 12
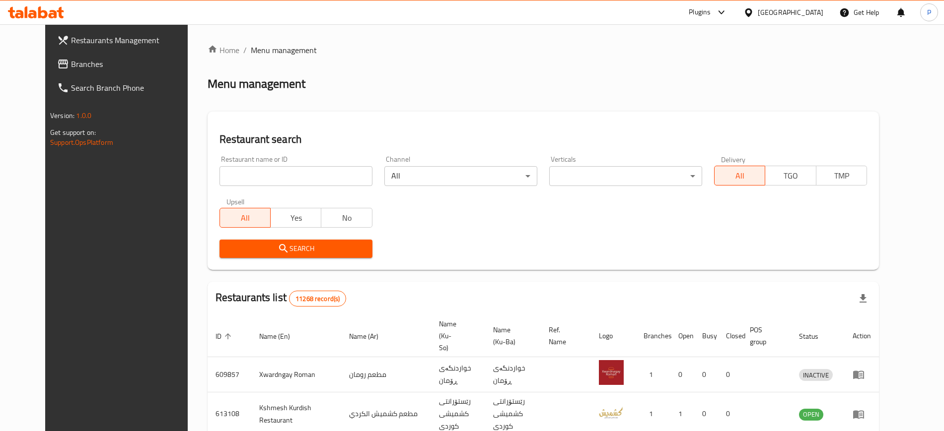
click at [282, 175] on input "search" at bounding box center [295, 176] width 153 height 20
paste input "Organic Sip"
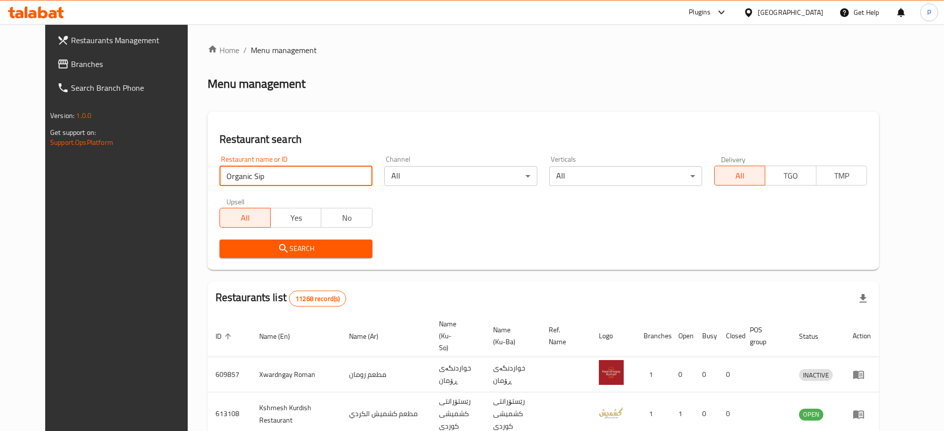
type input "Organic Sip"
click button "Search" at bounding box center [295, 249] width 153 height 18
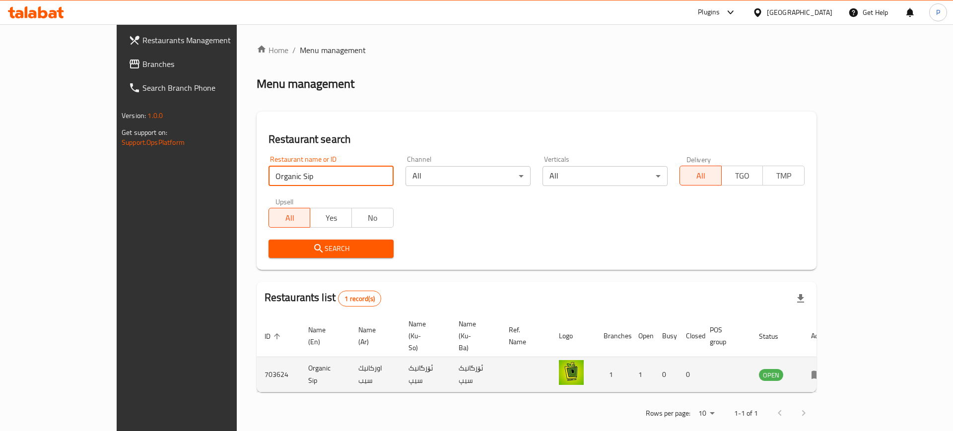
click at [837, 357] on td "enhanced table" at bounding box center [820, 374] width 34 height 35
click at [837, 358] on td "enhanced table" at bounding box center [820, 374] width 34 height 35
click at [823, 371] on icon "enhanced table" at bounding box center [817, 375] width 11 height 8
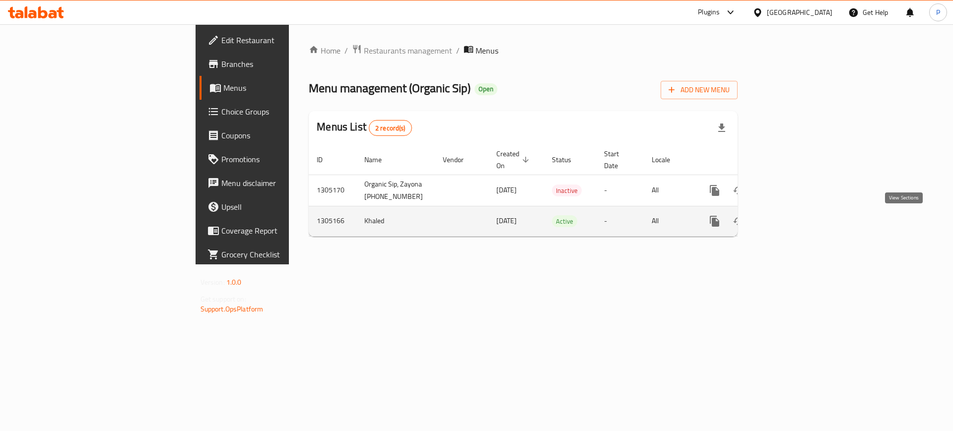
click at [792, 227] on icon "enhanced table" at bounding box center [786, 221] width 12 height 12
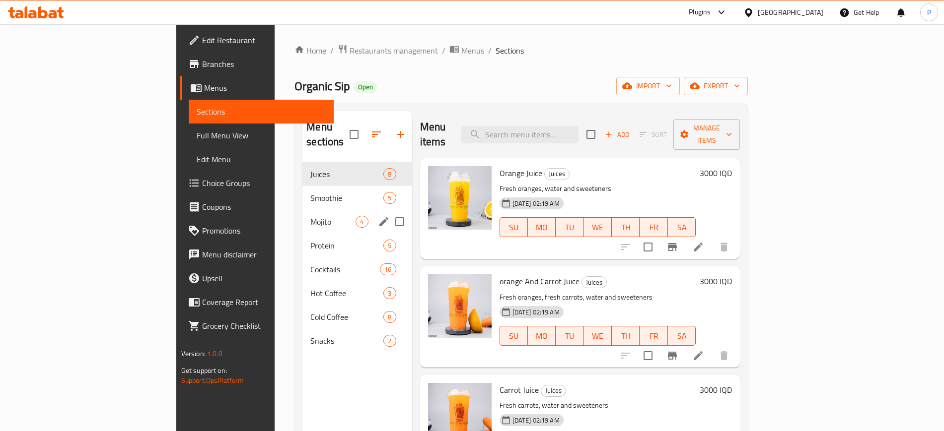
click at [302, 210] on div "Mojito 4" at bounding box center [356, 222] width 109 height 24
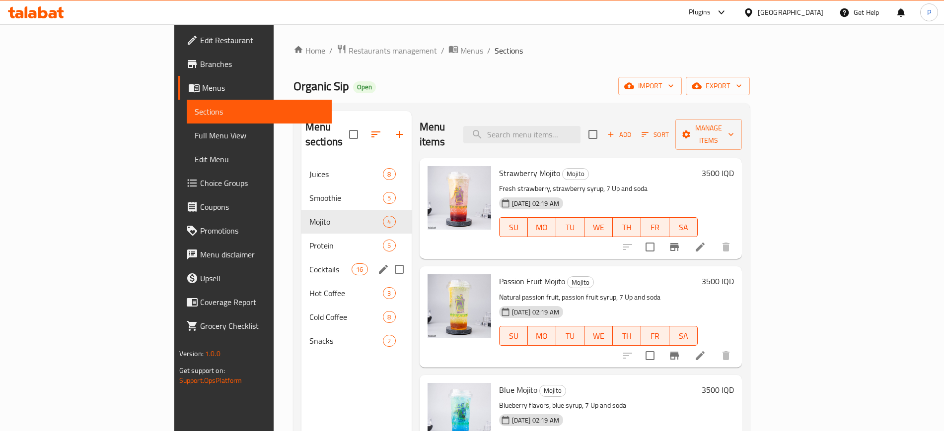
click at [309, 264] on span "Cocktails" at bounding box center [330, 270] width 42 height 12
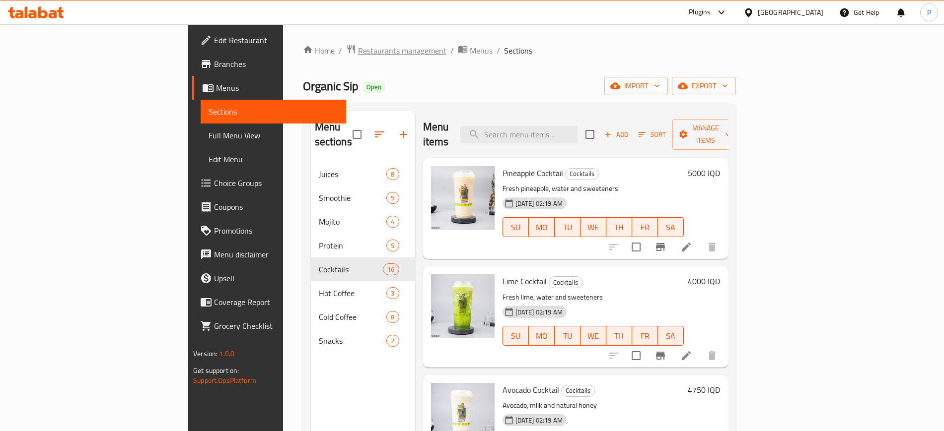
click at [358, 48] on span "Restaurants management" at bounding box center [402, 51] width 88 height 12
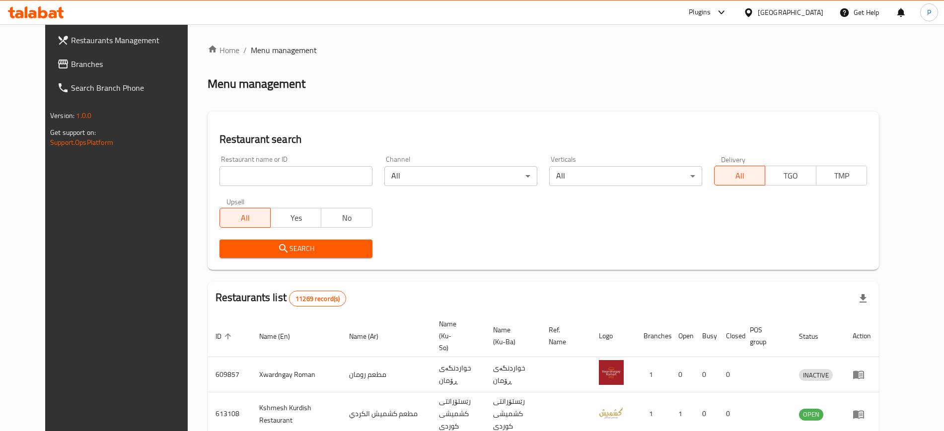
click at [291, 173] on input "search" at bounding box center [295, 176] width 153 height 20
paste input "[PERSON_NAME]"
type input "[PERSON_NAME]"
click button "Search" at bounding box center [295, 249] width 153 height 18
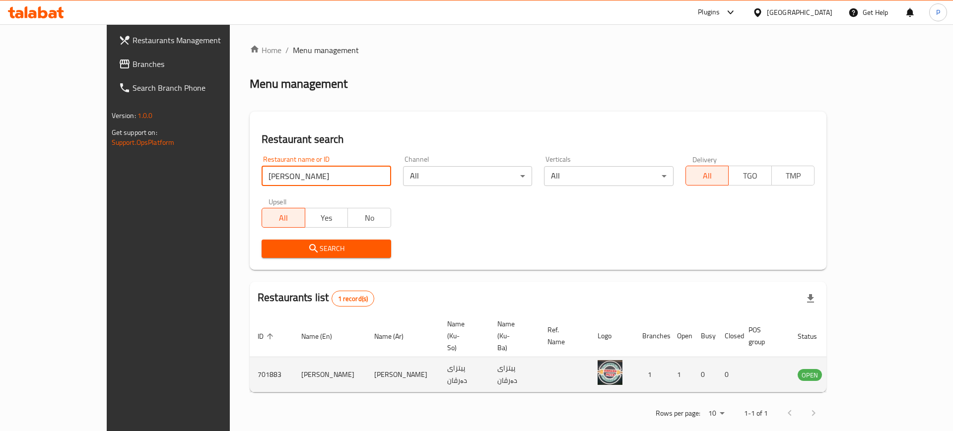
click at [862, 369] on icon "enhanced table" at bounding box center [856, 375] width 12 height 12
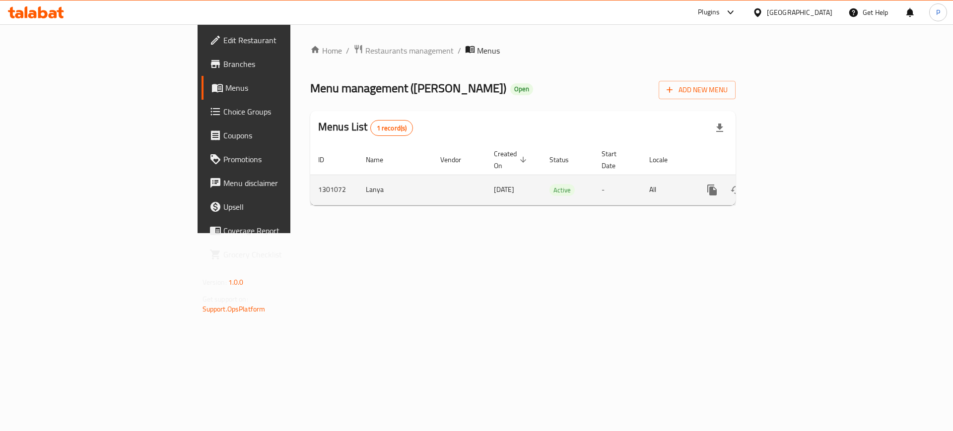
click at [796, 178] on link "enhanced table" at bounding box center [784, 190] width 24 height 24
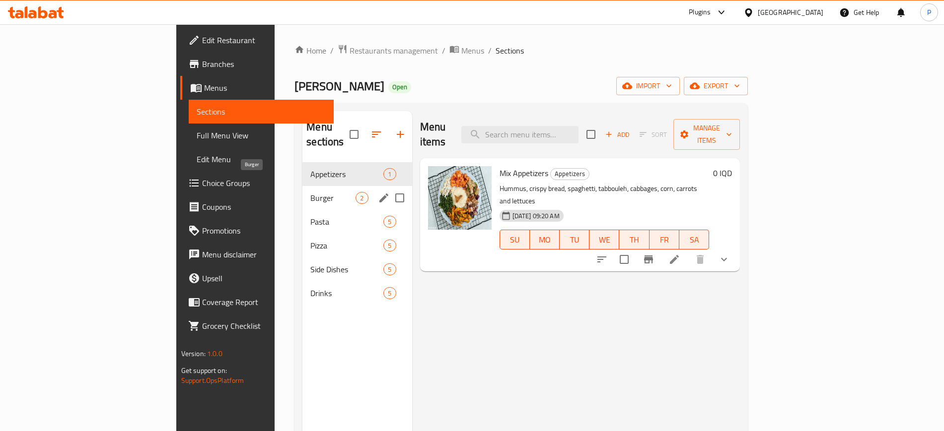
click at [310, 192] on span "Burger" at bounding box center [332, 198] width 45 height 12
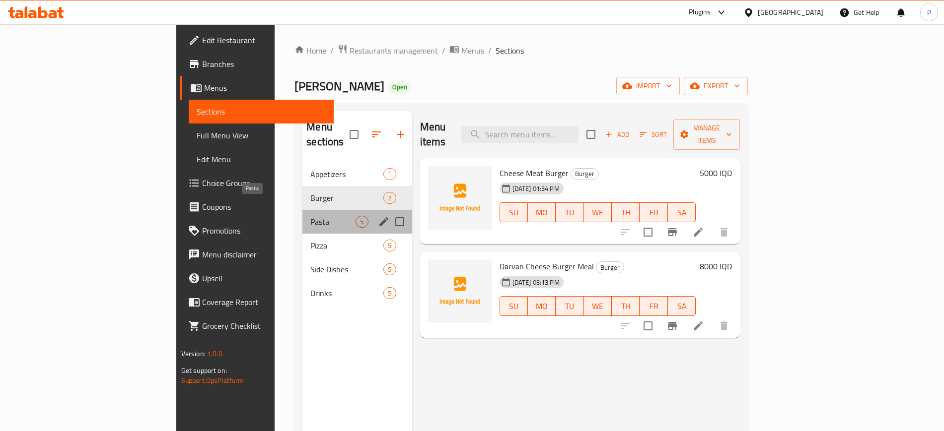
click at [310, 216] on span "Pasta" at bounding box center [332, 222] width 45 height 12
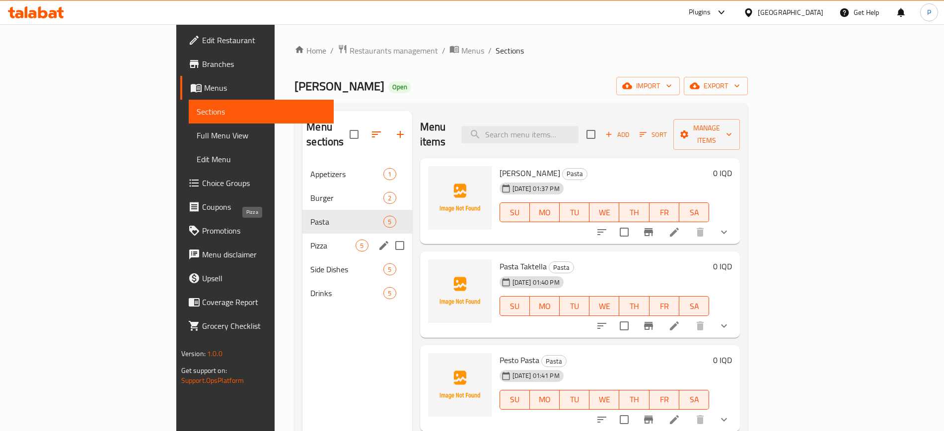
click at [310, 240] on span "Pizza" at bounding box center [332, 246] width 45 height 12
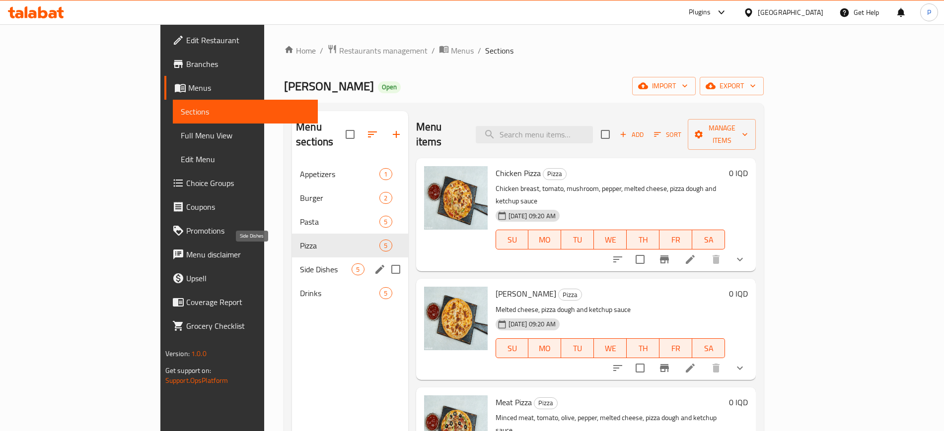
click at [300, 264] on span "Side Dishes" at bounding box center [326, 270] width 52 height 12
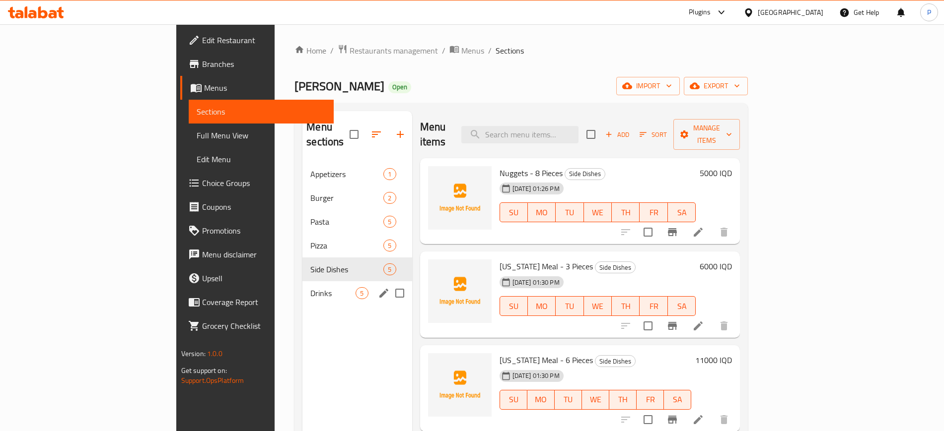
click at [310, 287] on span "Drinks" at bounding box center [332, 293] width 45 height 12
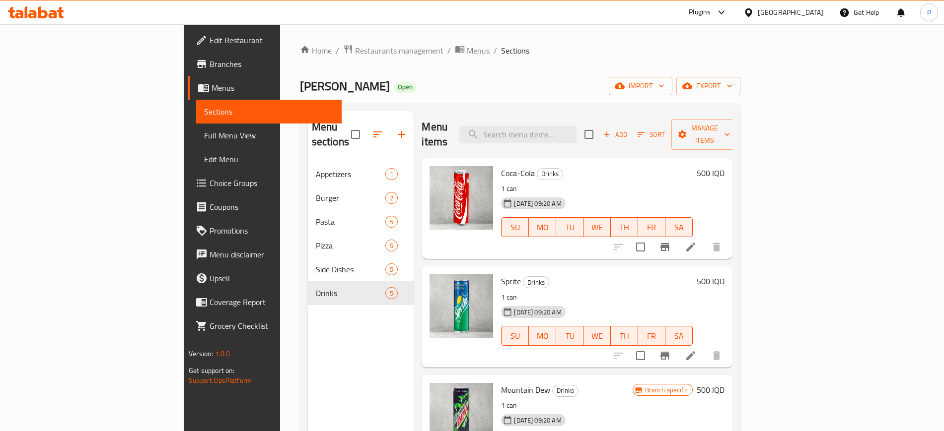
click at [521, 85] on div "Darvan Pizza Open import export" at bounding box center [520, 86] width 440 height 18
click at [672, 92] on button "import" at bounding box center [641, 86] width 64 height 18
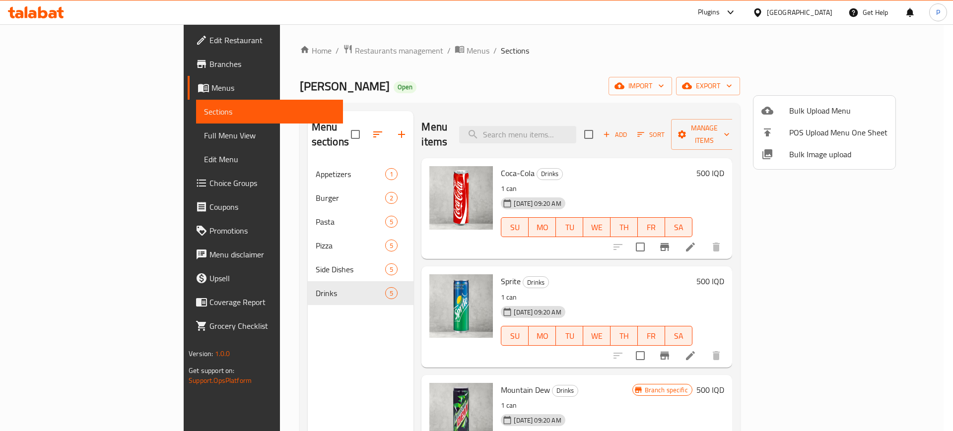
click at [813, 81] on div at bounding box center [476, 215] width 953 height 431
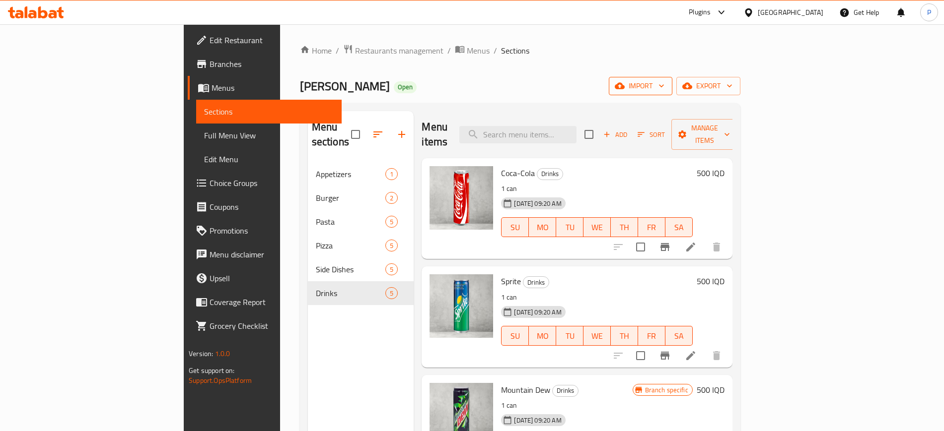
click at [664, 86] on span "import" at bounding box center [641, 86] width 48 height 12
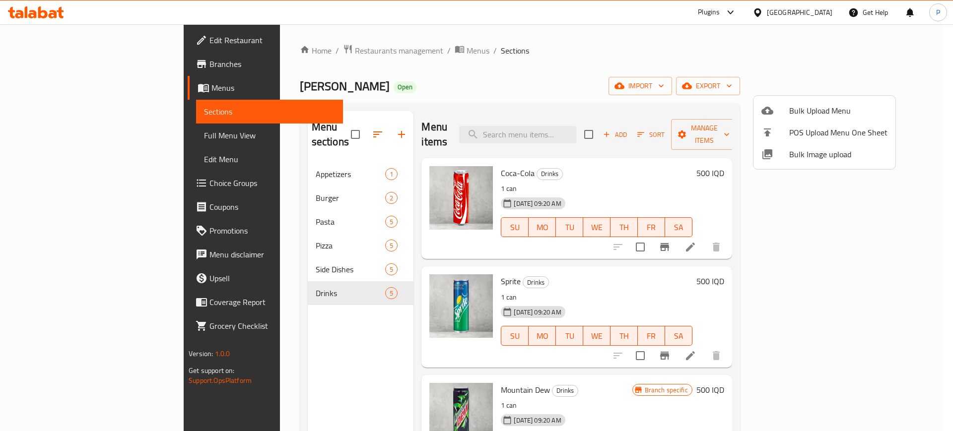
click at [797, 165] on li "Bulk Image upload" at bounding box center [825, 154] width 142 height 22
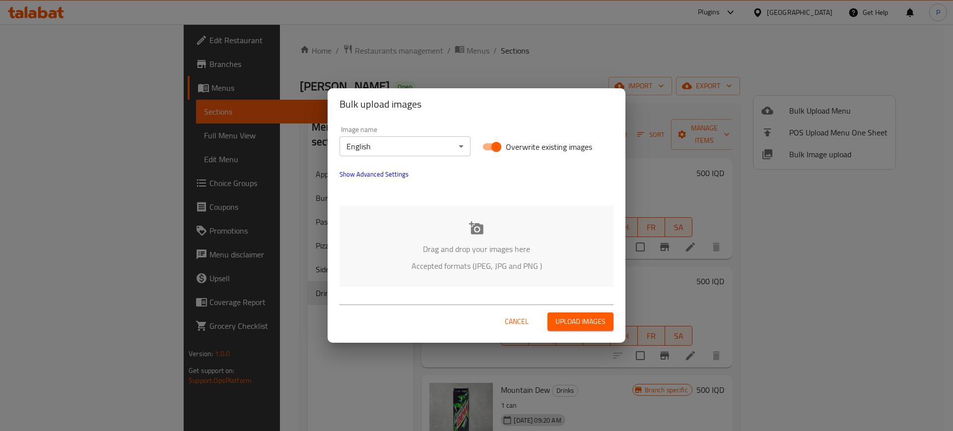
click at [389, 168] on span "Show Advanced Settings" at bounding box center [374, 174] width 69 height 12
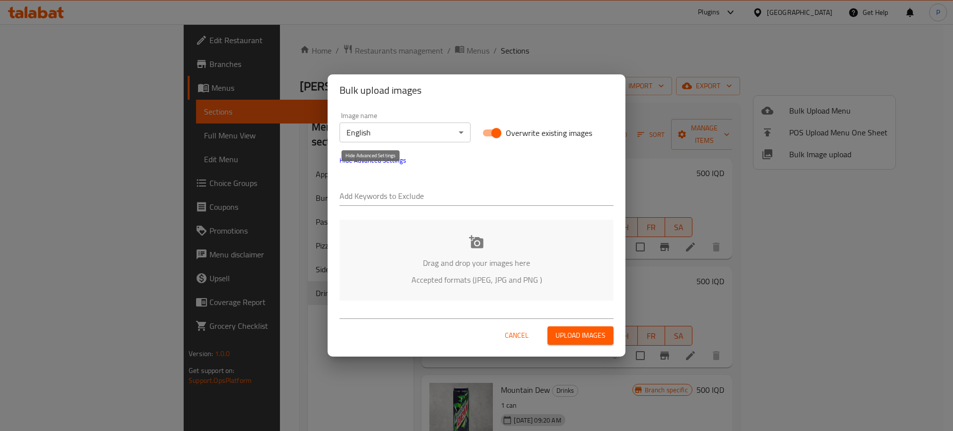
click at [382, 196] on input "text" at bounding box center [477, 197] width 274 height 16
paste input "_Hardi Salahaldin"
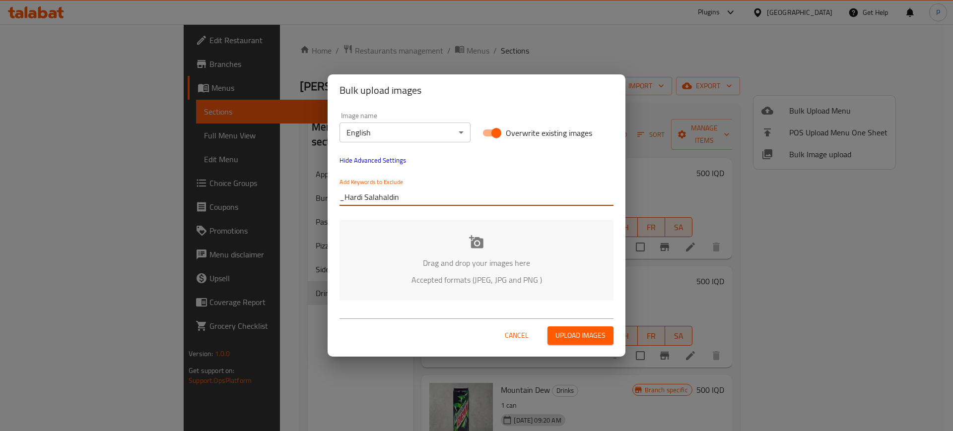
type input "_Hardi Salahaldin"
click at [492, 165] on div "Image name English ​ Overwrite existing images Hide Advanced Settings Add Keywo…" at bounding box center [477, 159] width 286 height 106
click at [433, 193] on input "text" at bounding box center [515, 197] width 197 height 16
paste input "Darvan Pizza_"
type input "Darvan Pizza_"
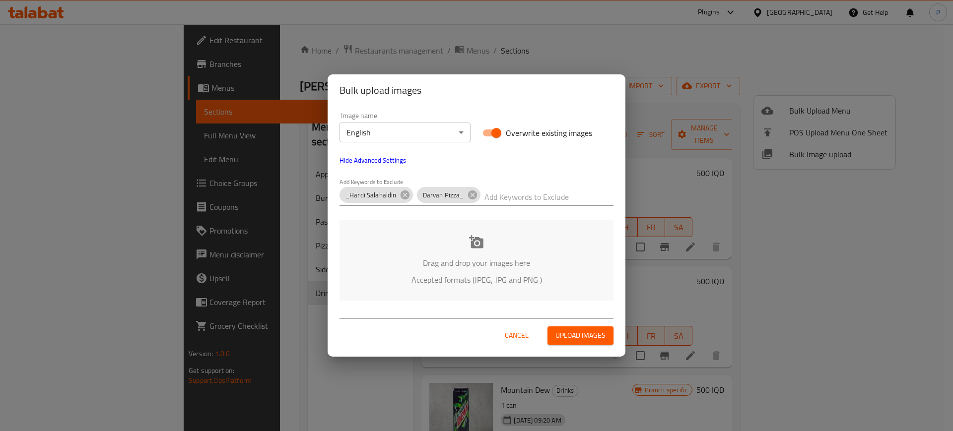
click at [505, 167] on div "Image name English ​ Overwrite existing images Hide Advanced Settings Add Keywo…" at bounding box center [477, 159] width 286 height 106
click at [489, 248] on div "Drag and drop your images here Accepted formats (JPEG, JPG and PNG )" at bounding box center [477, 260] width 274 height 81
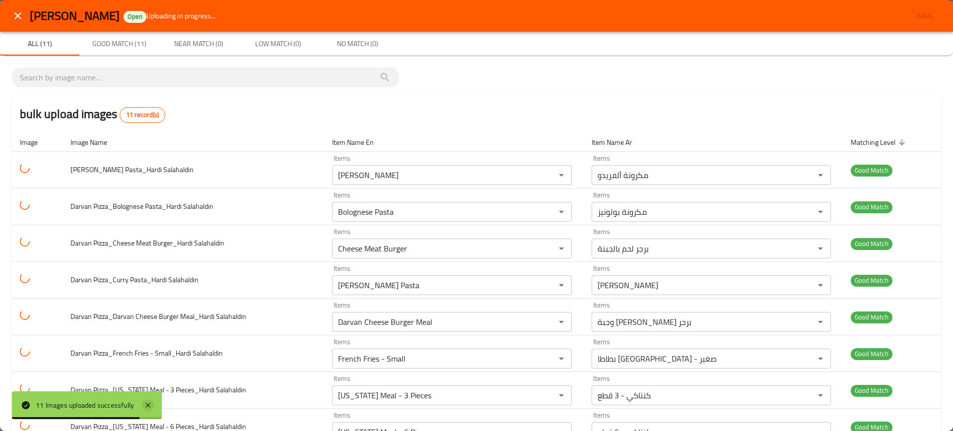
click at [150, 407] on icon at bounding box center [147, 405] width 5 height 5
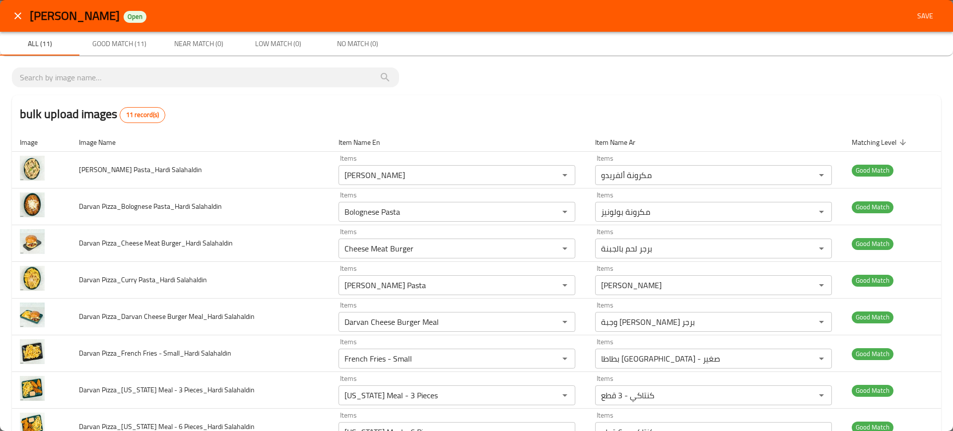
click at [916, 14] on span "Save" at bounding box center [925, 16] width 24 height 12
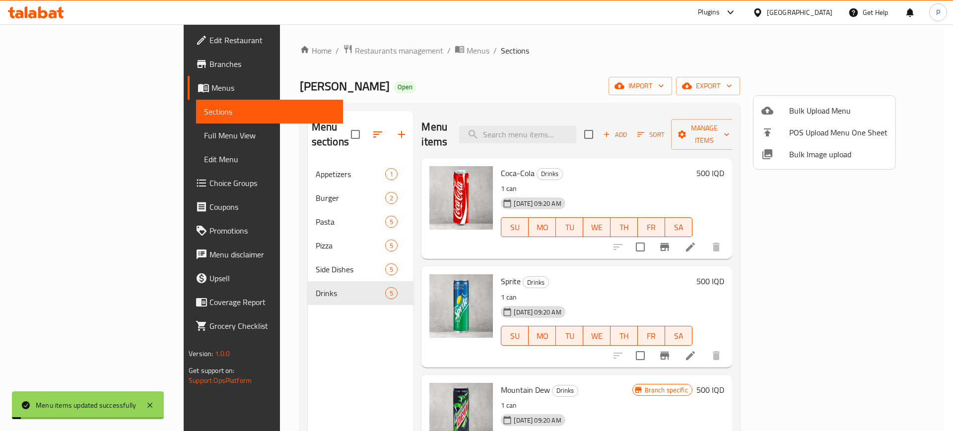
click at [212, 199] on div at bounding box center [476, 215] width 953 height 431
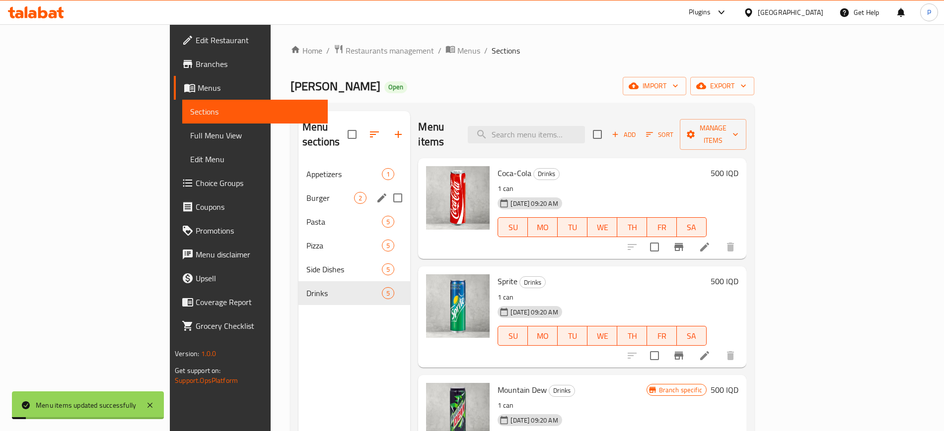
click at [306, 192] on span "Burger" at bounding box center [330, 198] width 48 height 12
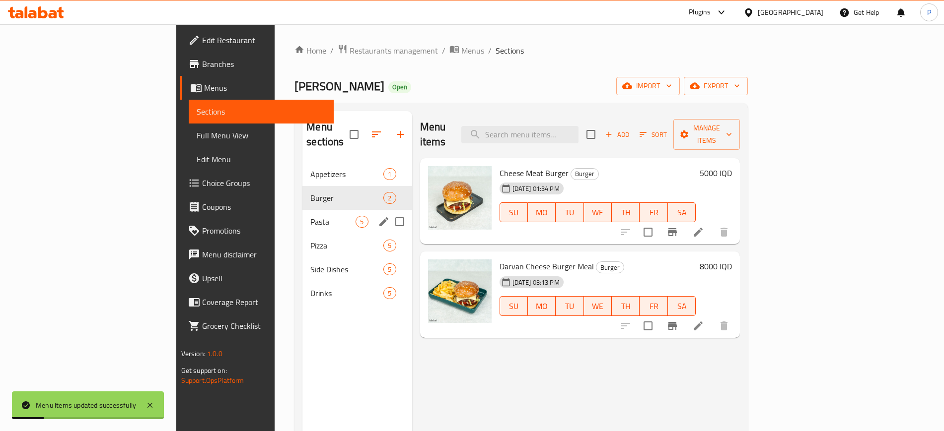
click at [310, 216] on span "Pasta" at bounding box center [332, 222] width 45 height 12
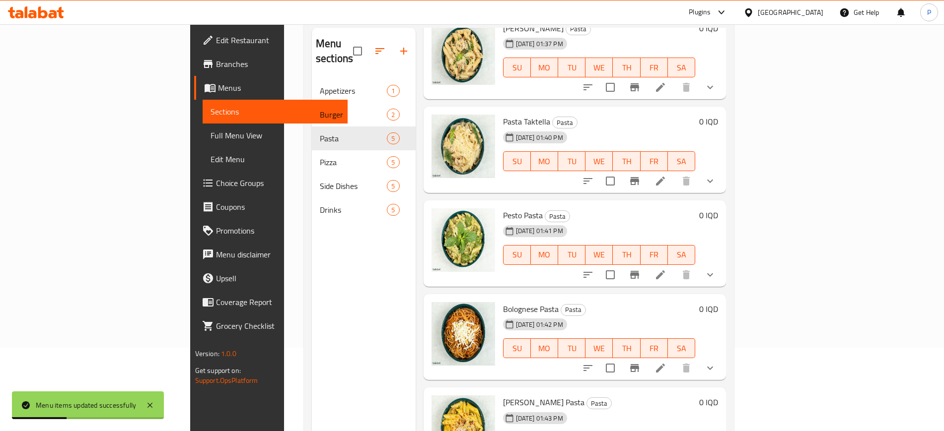
scroll to position [139, 0]
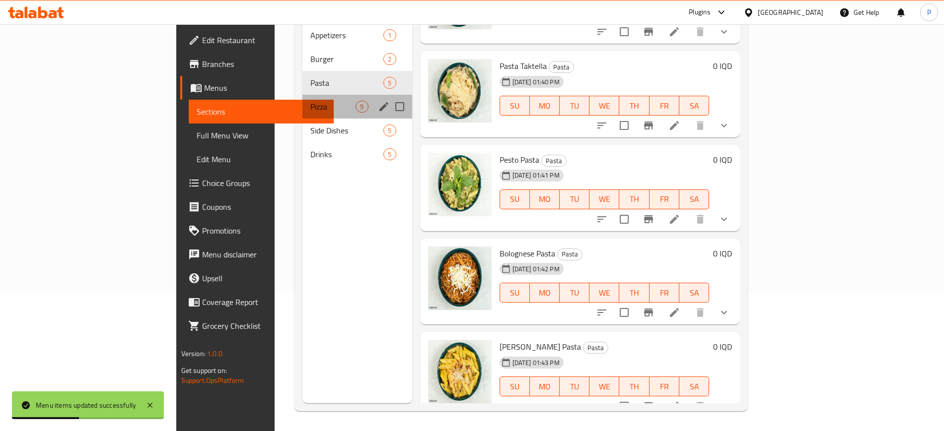
click at [302, 100] on div "Pizza 5" at bounding box center [356, 107] width 109 height 24
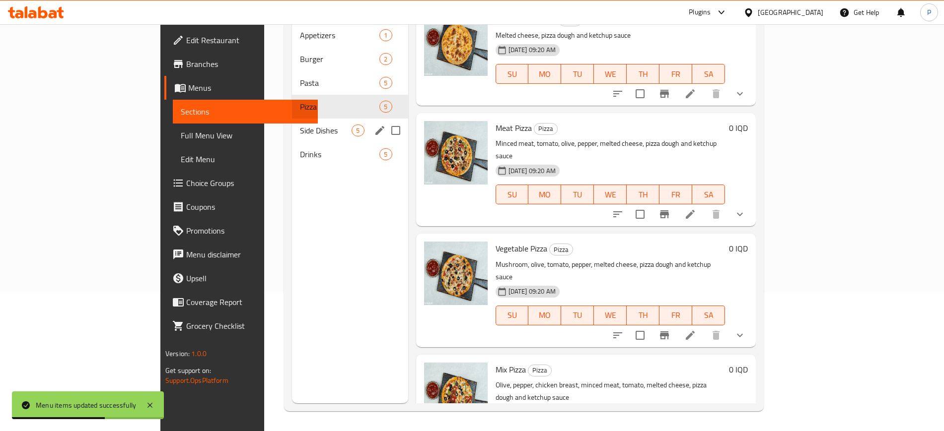
click at [300, 125] on span "Side Dishes" at bounding box center [326, 131] width 52 height 12
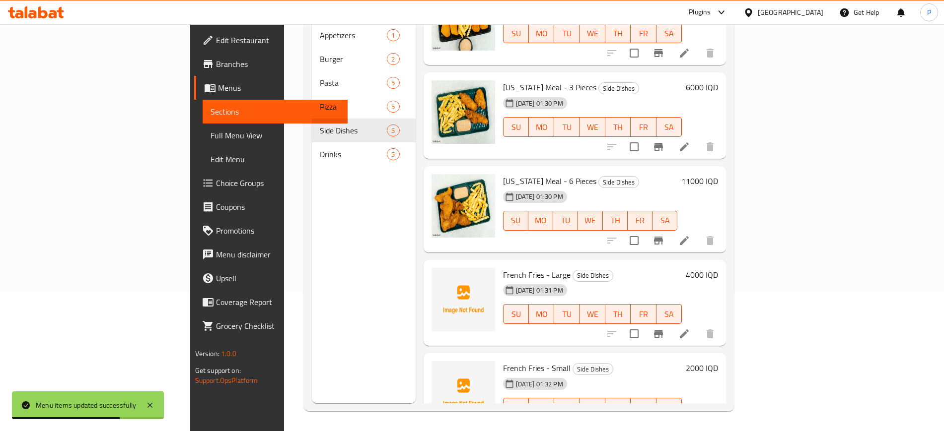
scroll to position [62, 0]
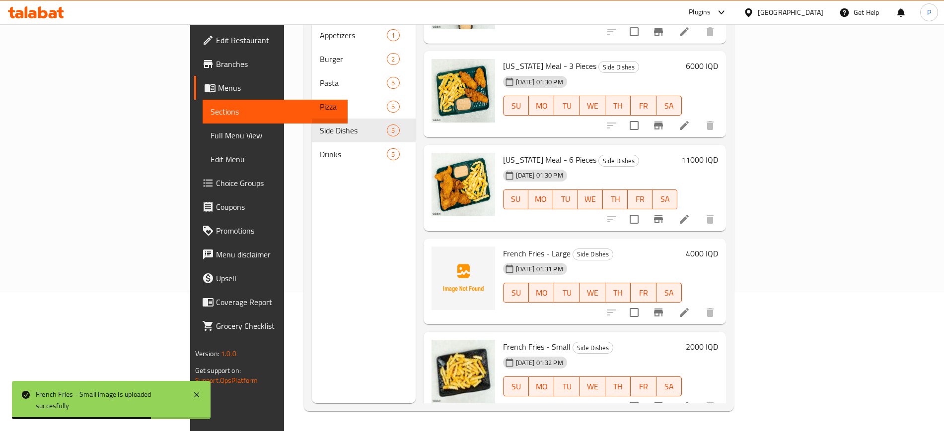
click at [312, 269] on div "Menu sections Appetizers 1 Burger 2 Pasta 5 Pizza 5 Side Dishes 5 Drinks 5" at bounding box center [364, 187] width 104 height 431
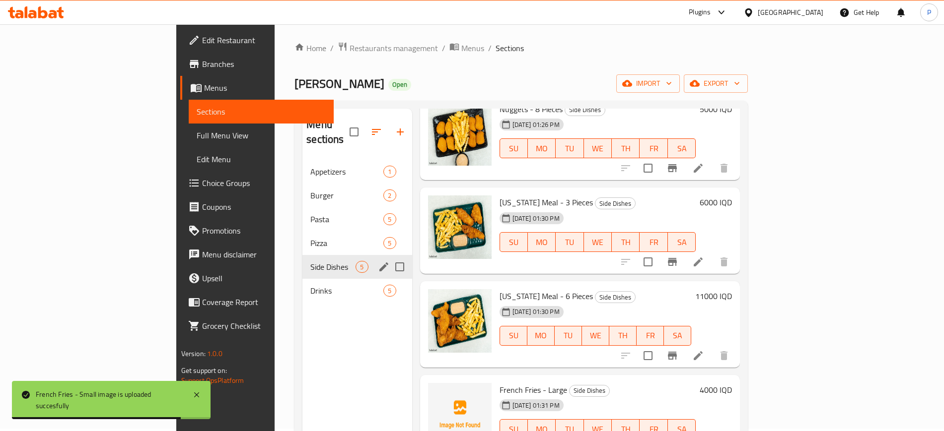
scroll to position [0, 0]
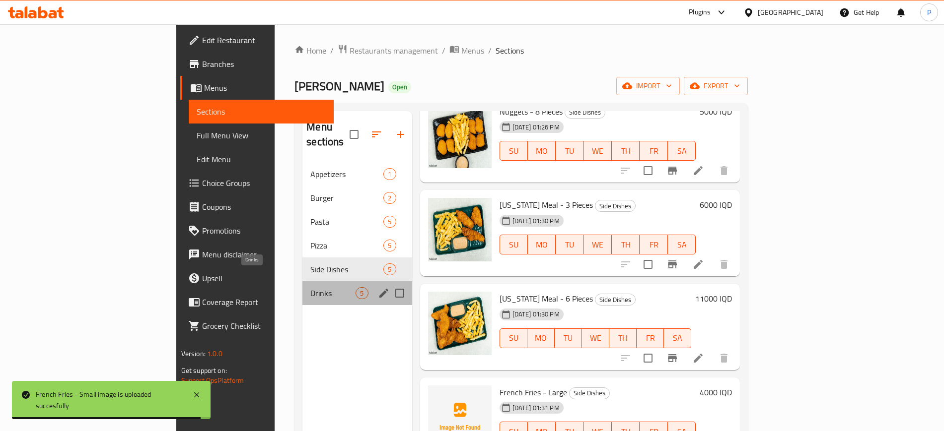
click at [310, 287] on span "Drinks" at bounding box center [332, 293] width 45 height 12
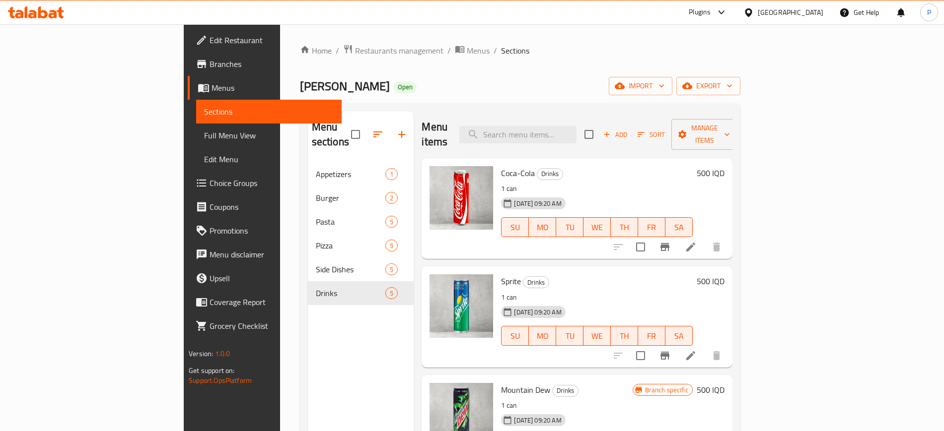
click at [316, 168] on span "Appetizers" at bounding box center [351, 174] width 70 height 12
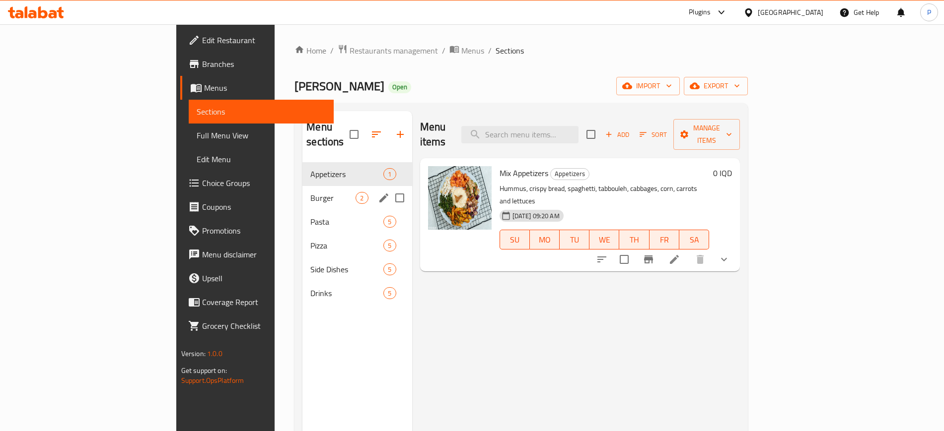
click at [310, 192] on span "Burger" at bounding box center [332, 198] width 45 height 12
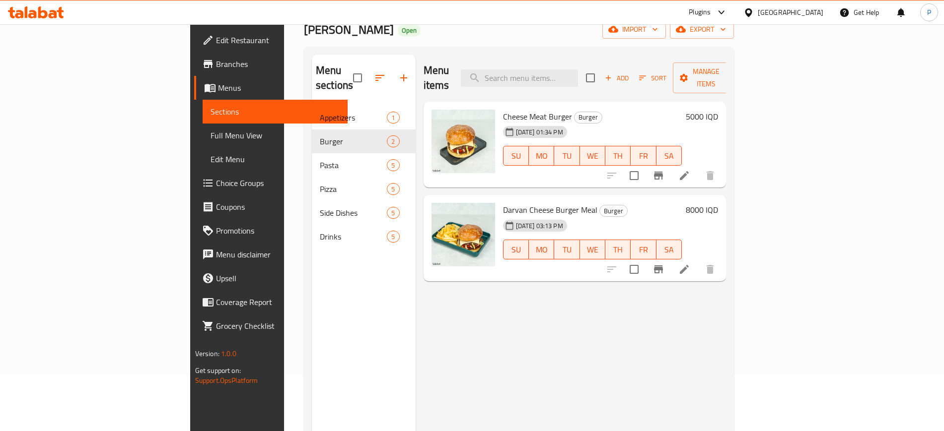
scroll to position [62, 0]
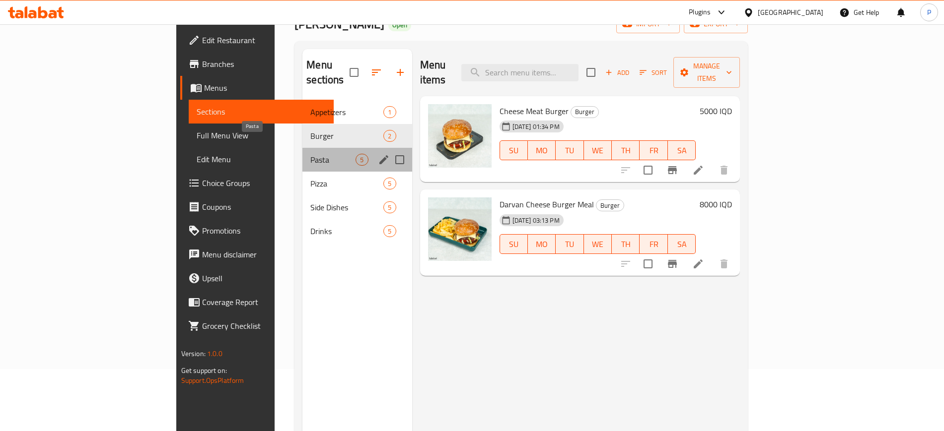
click at [310, 154] on span "Pasta" at bounding box center [332, 160] width 45 height 12
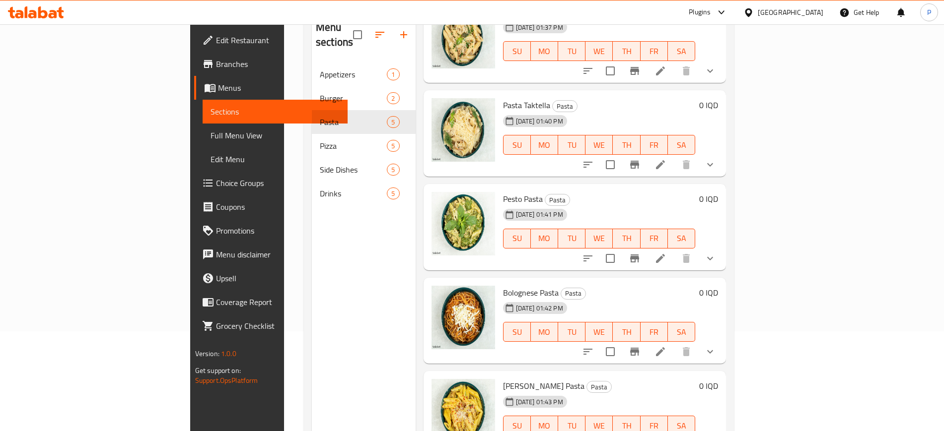
scroll to position [139, 0]
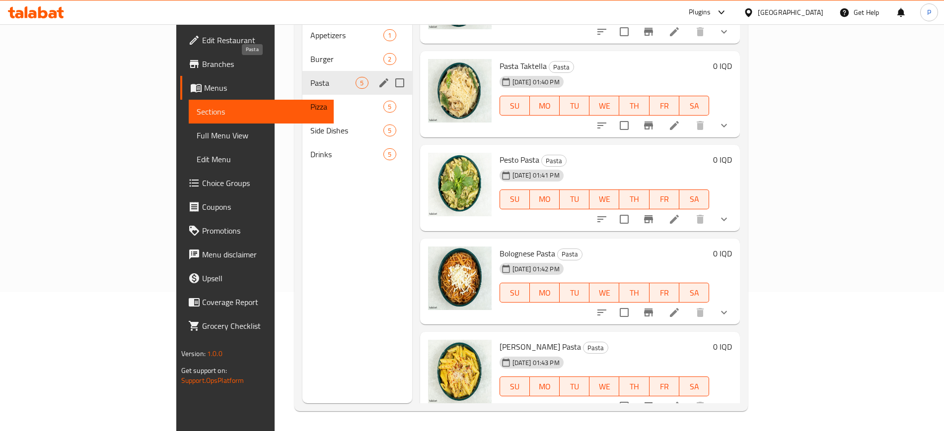
click at [310, 101] on span "Pizza" at bounding box center [346, 107] width 73 height 12
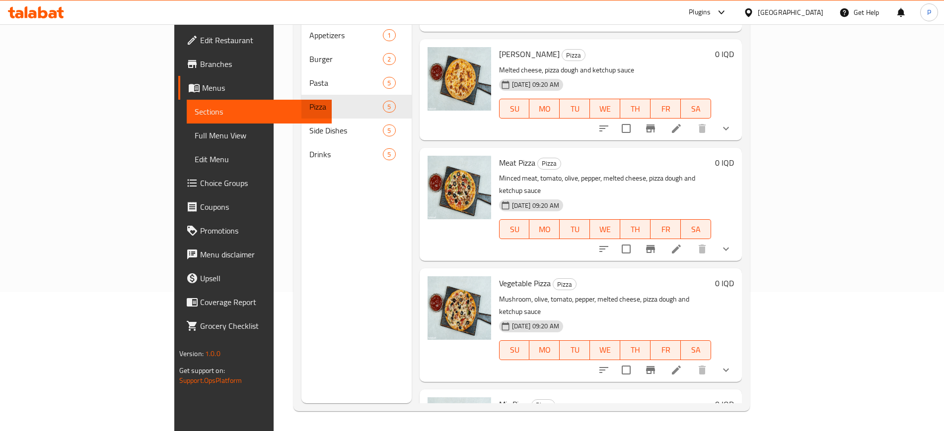
scroll to position [136, 0]
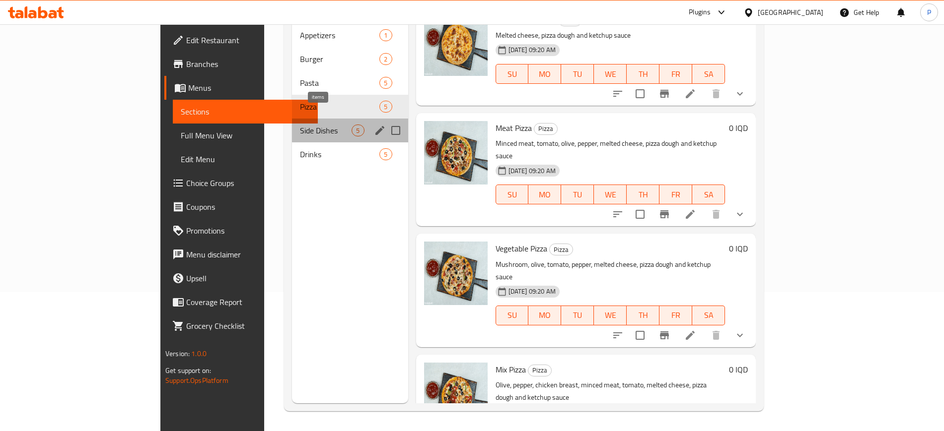
click at [352, 126] on span "5" at bounding box center [357, 130] width 11 height 9
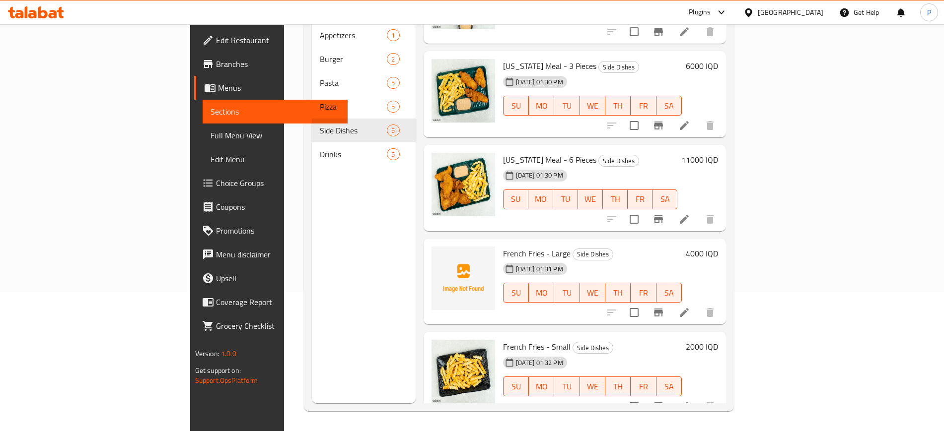
drag, startPoint x: 278, startPoint y: 218, endPoint x: 251, endPoint y: 209, distance: 28.3
click at [312, 219] on div "Menu sections Appetizers 1 Burger 2 Pasta 5 Pizza 5 Side Dishes 5 Drinks 5" at bounding box center [364, 187] width 104 height 431
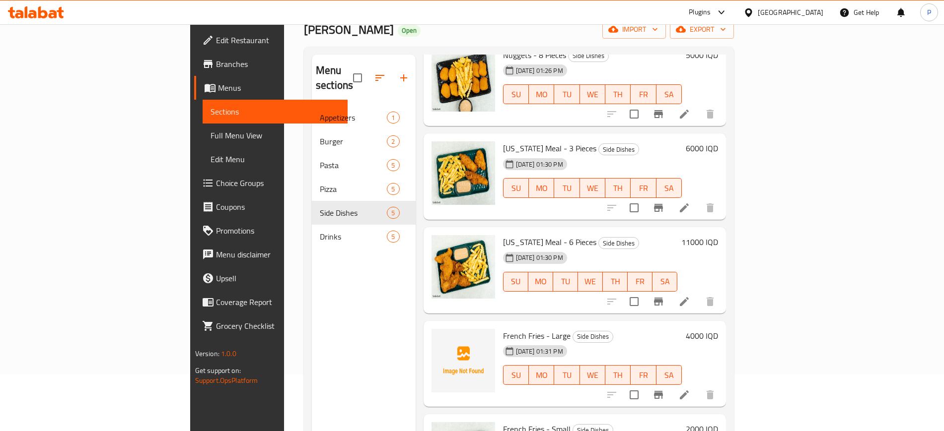
scroll to position [0, 0]
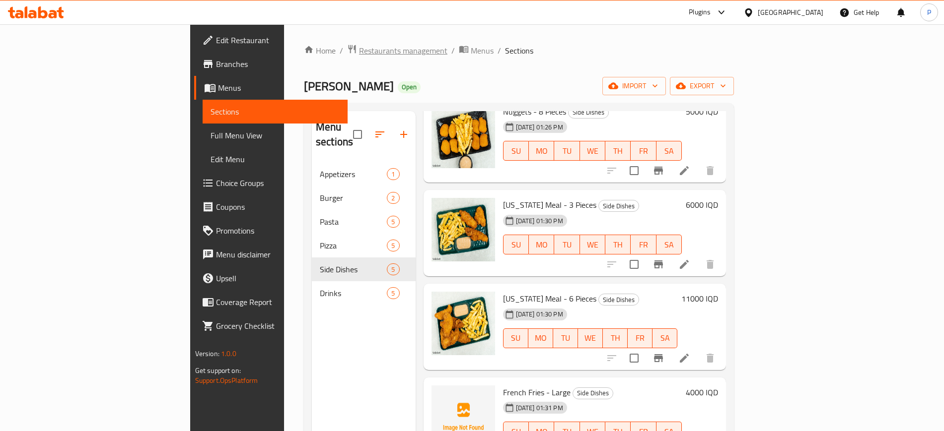
click at [359, 50] on span "Restaurants management" at bounding box center [403, 51] width 88 height 12
